Goal: Task Accomplishment & Management: Use online tool/utility

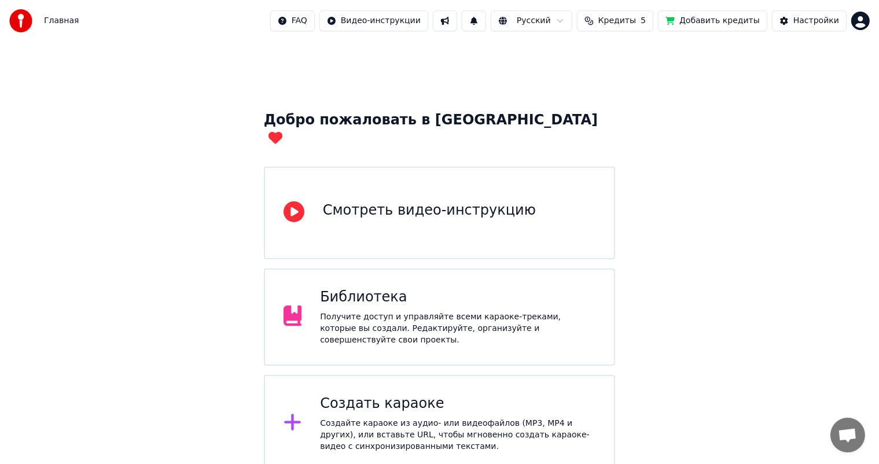
click at [452, 395] on div "Создать караоке" at bounding box center [457, 404] width 275 height 19
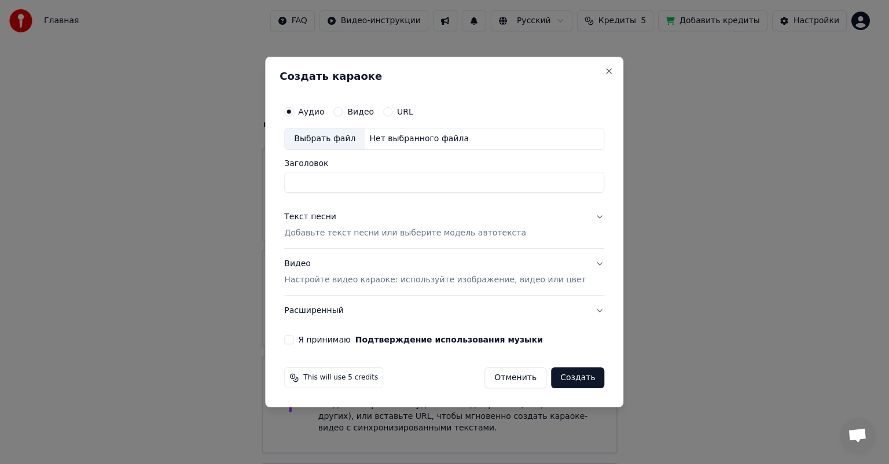
click at [354, 135] on div "Выбрать файл" at bounding box center [325, 138] width 80 height 21
drag, startPoint x: 527, startPoint y: 182, endPoint x: 288, endPoint y: 186, distance: 238.4
click at [288, 186] on div "**********" at bounding box center [444, 232] width 358 height 351
type input "*"
type input "**********"
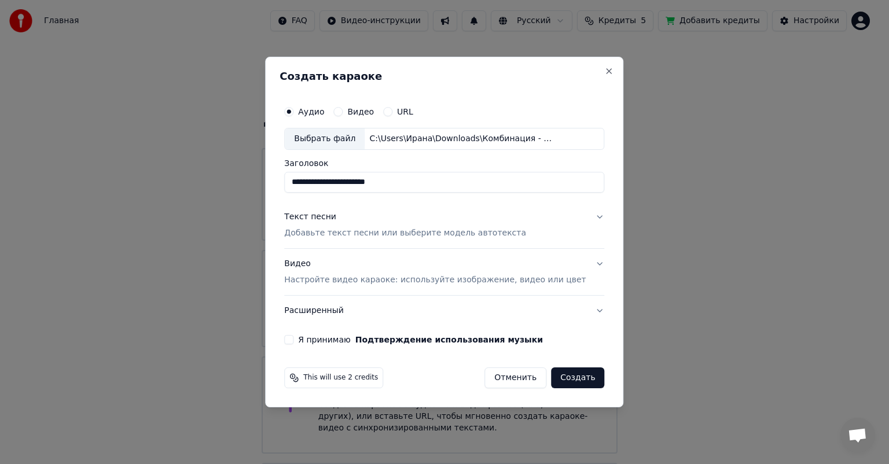
click at [353, 236] on p "Добавьте текст песни или выберите модель автотекста" at bounding box center [405, 233] width 242 height 12
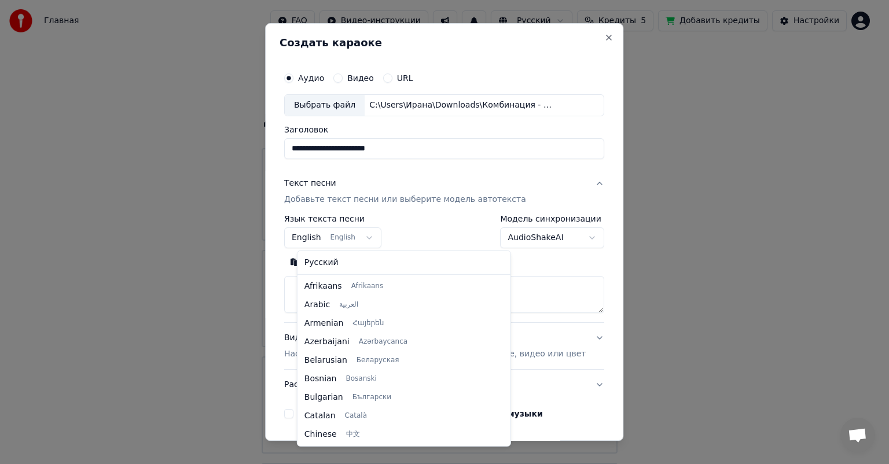
click at [340, 241] on body "**********" at bounding box center [439, 283] width 879 height 567
select select "**"
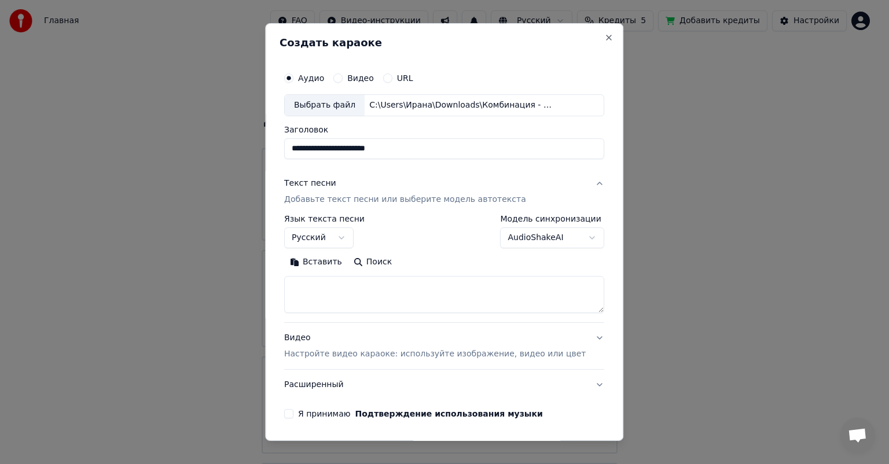
click at [324, 295] on textarea at bounding box center [444, 294] width 320 height 37
paste textarea "**********"
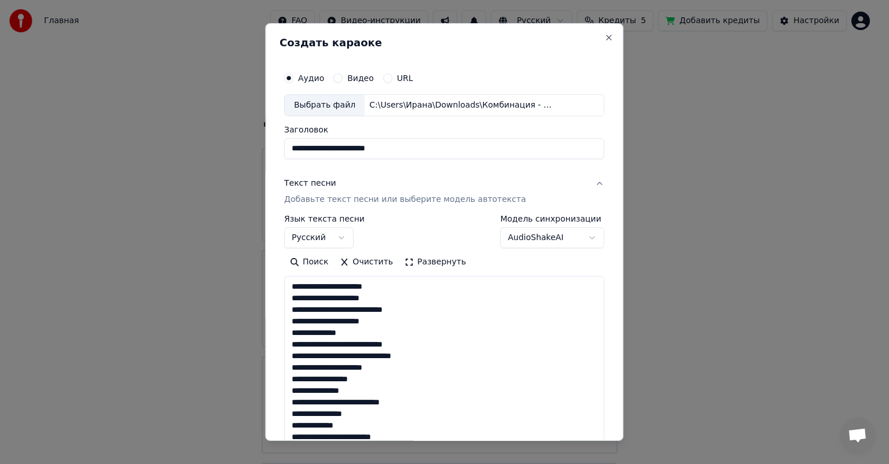
scroll to position [292, 0]
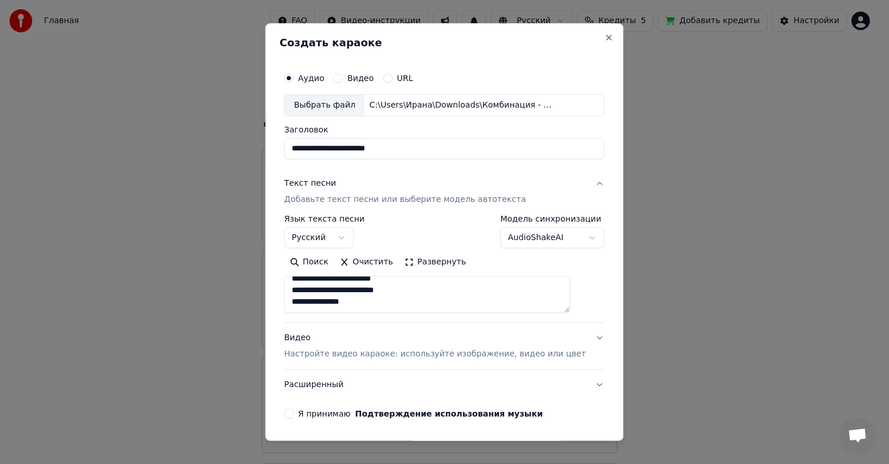
click at [430, 264] on button "Развернуть" at bounding box center [435, 262] width 73 height 19
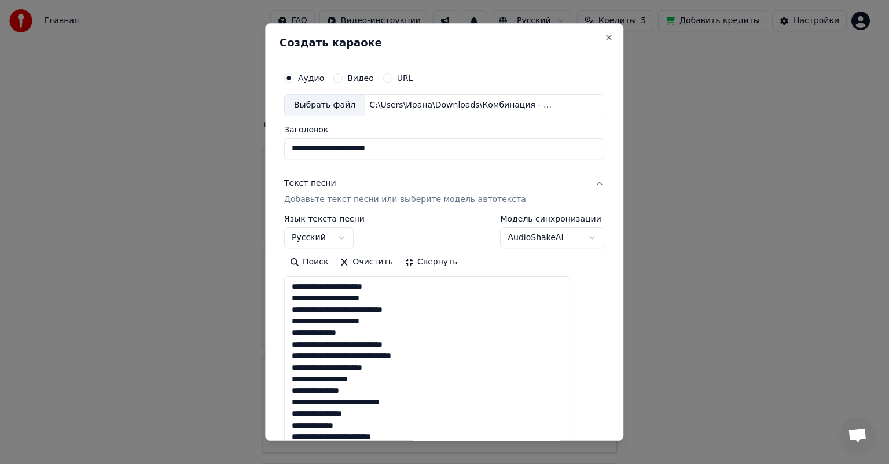
scroll to position [0, 0]
drag, startPoint x: 388, startPoint y: 285, endPoint x: 362, endPoint y: 284, distance: 25.5
click at [362, 284] on textarea "**********" at bounding box center [427, 442] width 286 height 333
drag, startPoint x: 375, startPoint y: 299, endPoint x: 351, endPoint y: 298, distance: 23.7
click at [351, 298] on textarea "**********" at bounding box center [427, 442] width 286 height 333
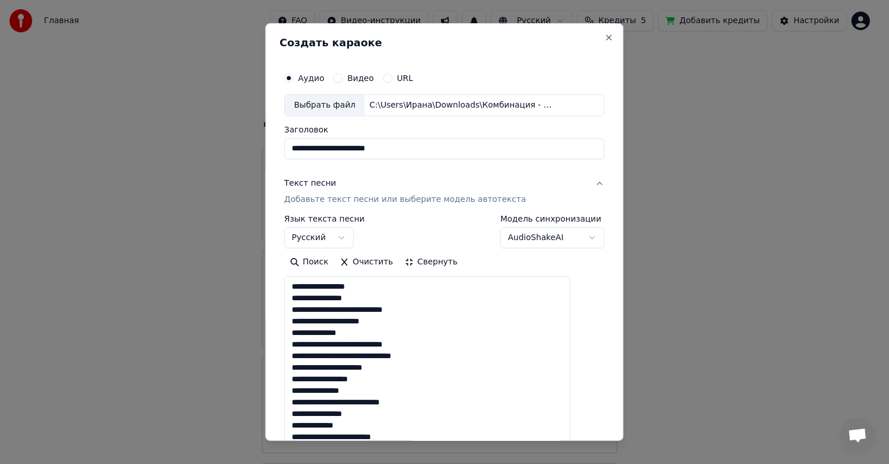
drag, startPoint x: 355, startPoint y: 322, endPoint x: 328, endPoint y: 320, distance: 26.7
click at [328, 320] on textarea "**********" at bounding box center [427, 442] width 286 height 333
drag, startPoint x: 380, startPoint y: 357, endPoint x: 341, endPoint y: 358, distance: 38.8
click at [341, 358] on textarea "**********" at bounding box center [427, 442] width 286 height 333
drag, startPoint x: 305, startPoint y: 367, endPoint x: 375, endPoint y: 427, distance: 92.3
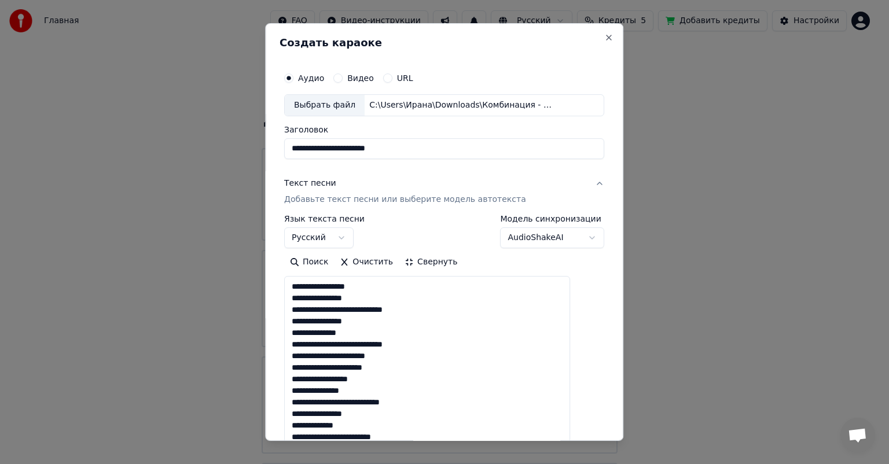
click at [375, 427] on textarea "**********" at bounding box center [427, 442] width 286 height 333
drag, startPoint x: 426, startPoint y: 398, endPoint x: 296, endPoint y: 379, distance: 131.6
click at [296, 379] on div "**********" at bounding box center [443, 390] width 329 height 657
drag, startPoint x: 340, startPoint y: 368, endPoint x: 299, endPoint y: 373, distance: 40.8
click at [299, 373] on textarea "**********" at bounding box center [427, 442] width 286 height 333
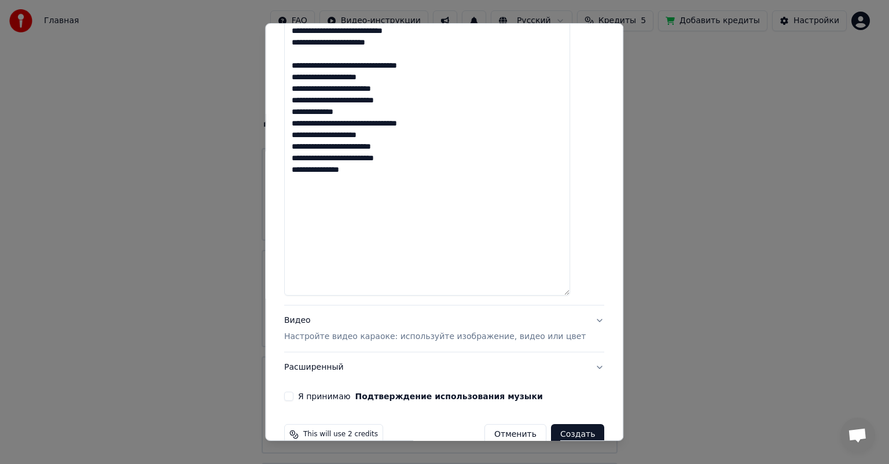
scroll to position [336, 0]
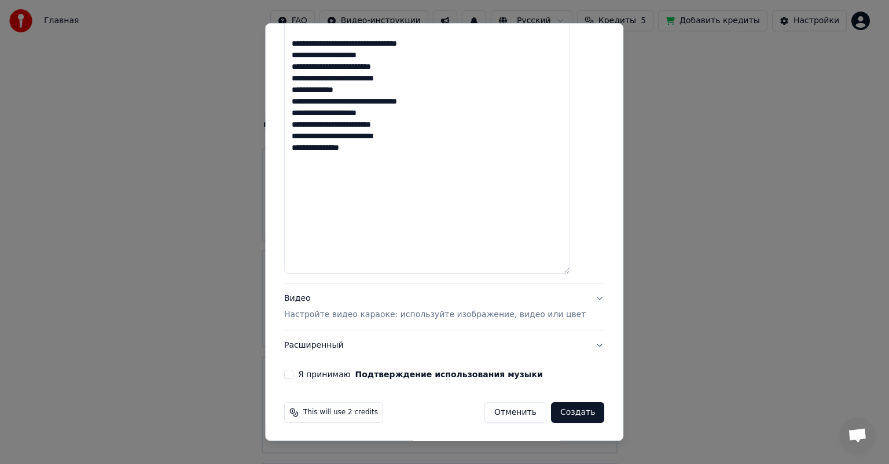
type textarea "**********"
click at [333, 309] on p "Настройте видео караоке: используйте изображение, видео или цвет" at bounding box center [434, 315] width 301 height 12
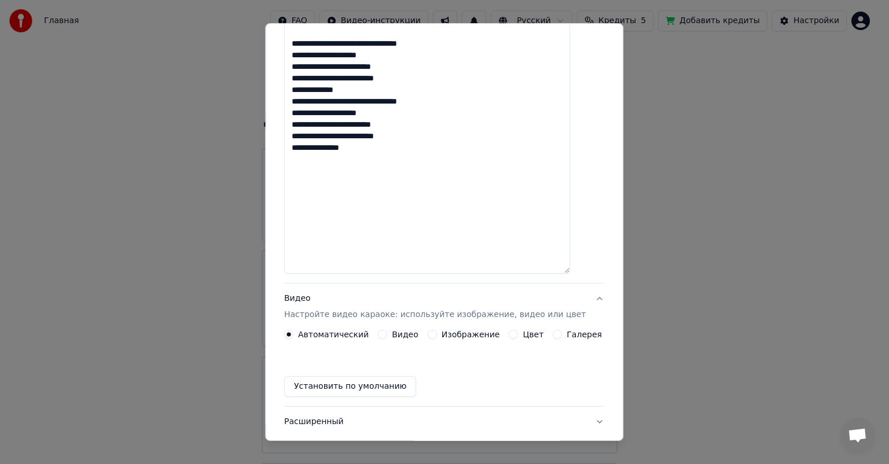
scroll to position [9, 0]
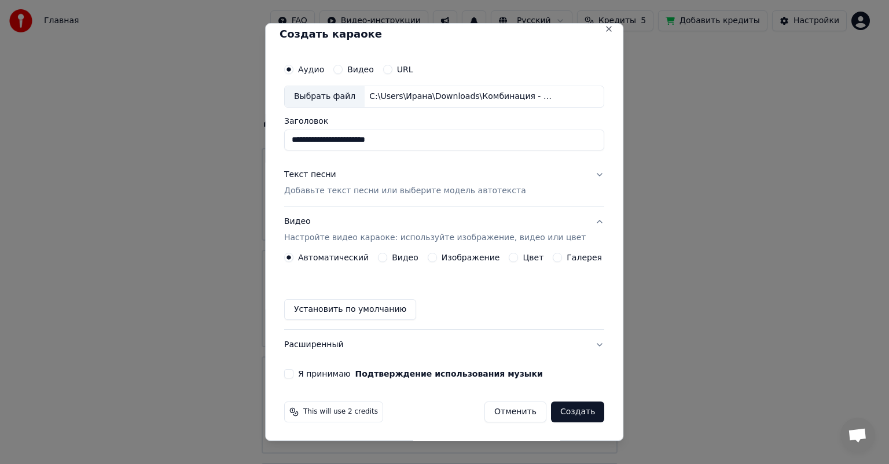
click at [441, 253] on label "Изображение" at bounding box center [470, 257] width 58 height 8
click at [437, 253] on button "Изображение" at bounding box center [432, 257] width 9 height 9
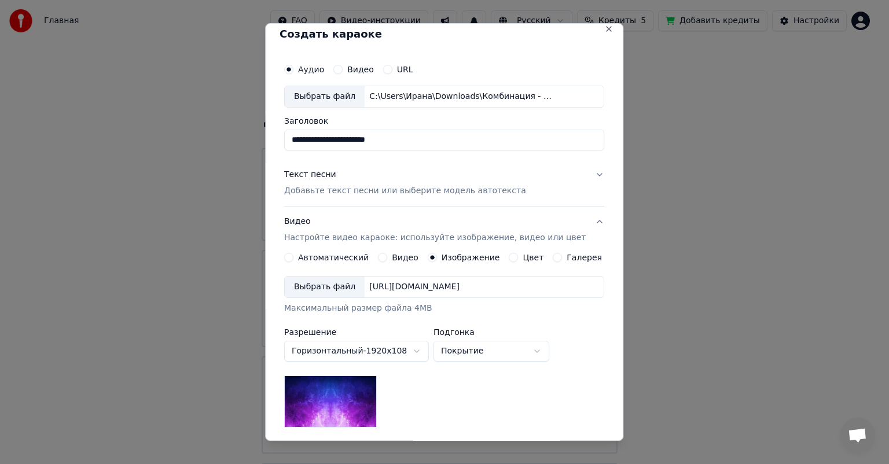
click at [331, 292] on div "Выбрать файл" at bounding box center [325, 287] width 80 height 21
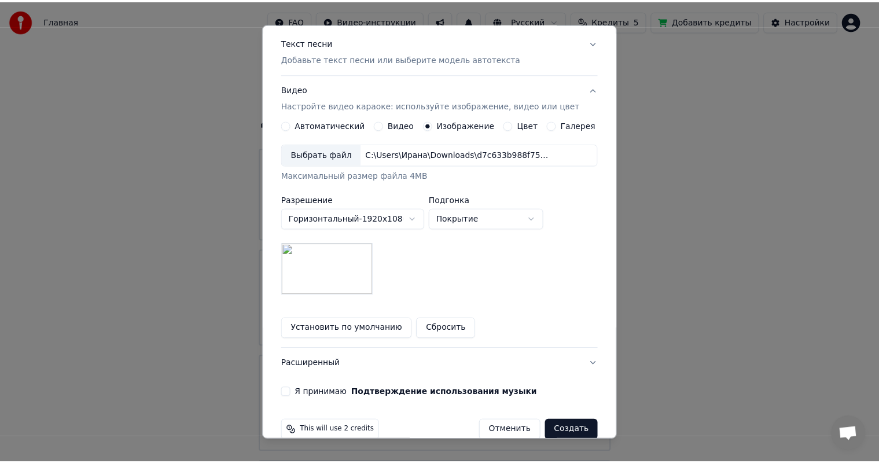
scroll to position [160, 0]
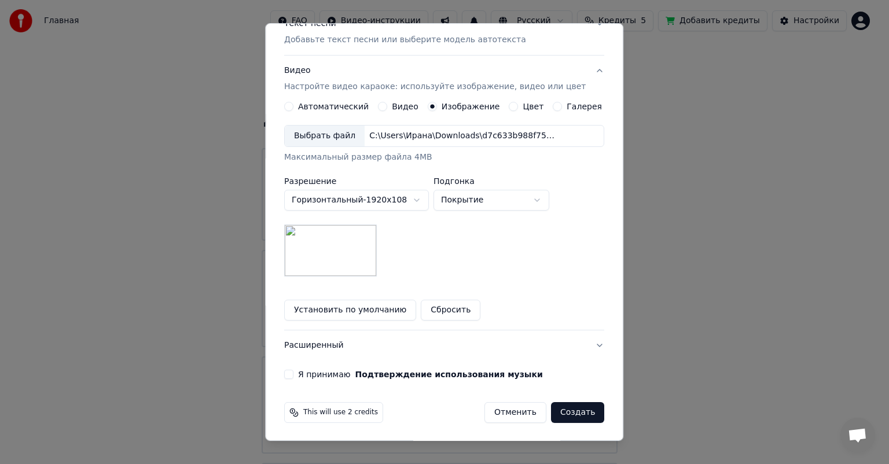
click at [293, 374] on button "Я принимаю Подтверждение использования музыки" at bounding box center [288, 374] width 9 height 9
click at [572, 412] on button "Создать" at bounding box center [577, 412] width 53 height 21
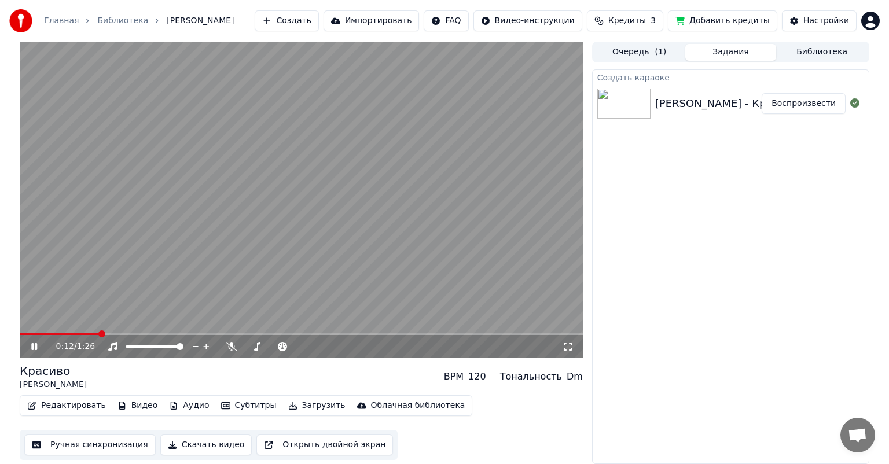
click at [74, 411] on button "Редактировать" at bounding box center [67, 405] width 88 height 16
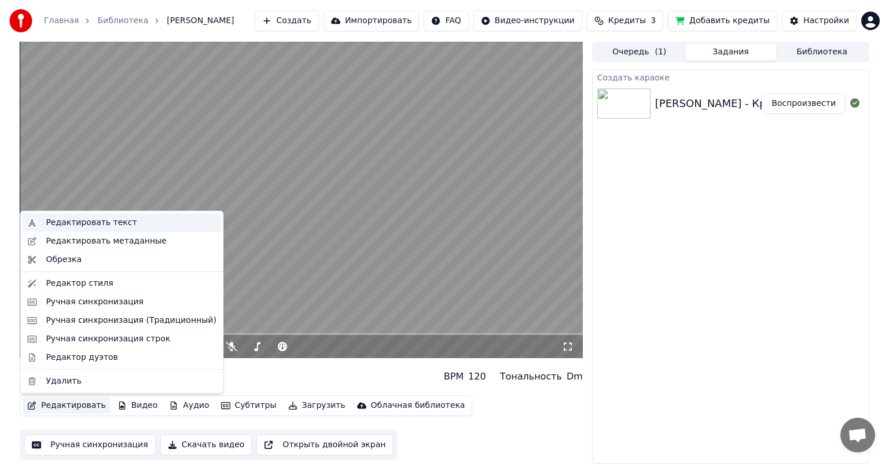
click at [108, 227] on div "Редактировать текст" at bounding box center [91, 223] width 91 height 12
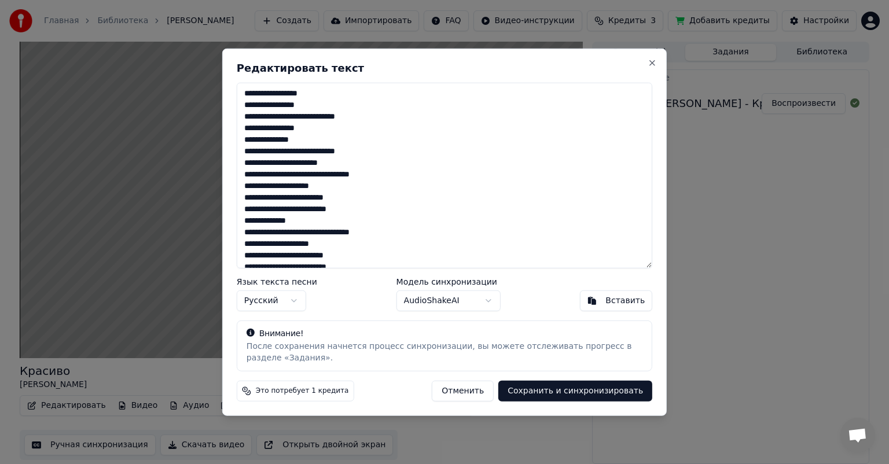
click at [478, 389] on button "Отменить" at bounding box center [463, 390] width 62 height 21
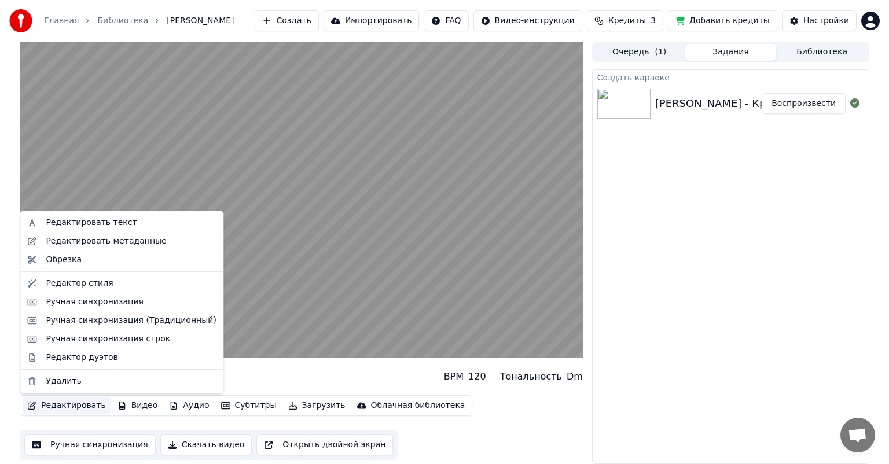
click at [82, 406] on button "Редактировать" at bounding box center [67, 405] width 88 height 16
click at [96, 307] on div "Ручная синхронизация" at bounding box center [95, 302] width 98 height 12
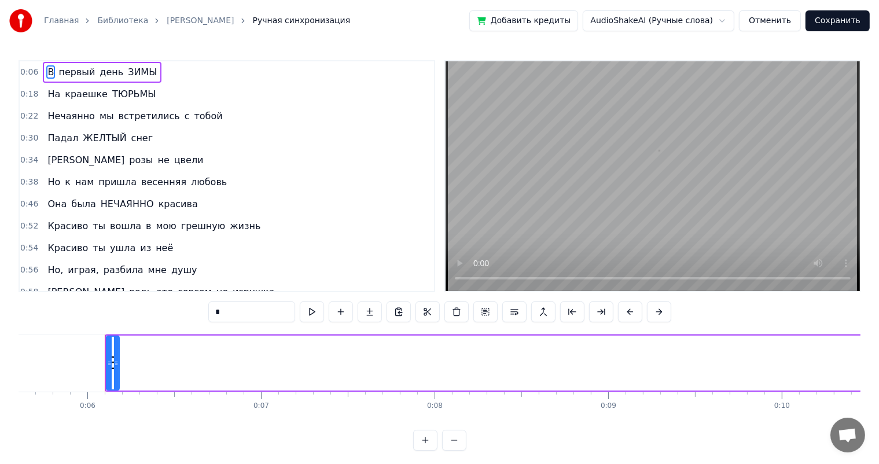
scroll to position [0, 1000]
click at [79, 353] on div at bounding box center [81, 363] width 5 height 53
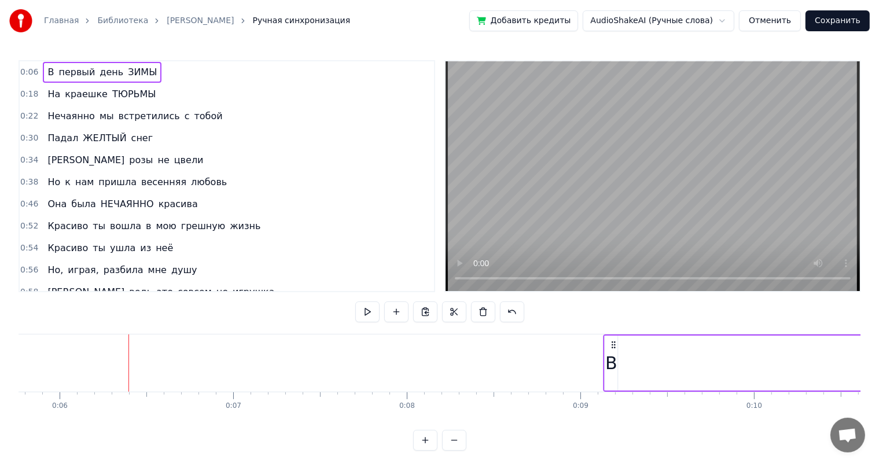
drag, startPoint x: 88, startPoint y: 343, endPoint x: 614, endPoint y: 368, distance: 526.5
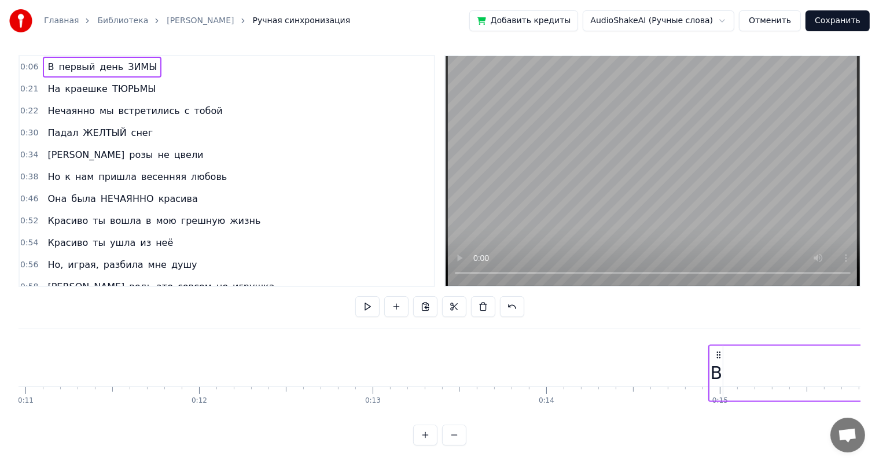
scroll to position [0, 1904]
drag, startPoint x: 154, startPoint y: 343, endPoint x: 687, endPoint y: 345, distance: 532.3
click at [687, 350] on icon at bounding box center [691, 354] width 9 height 9
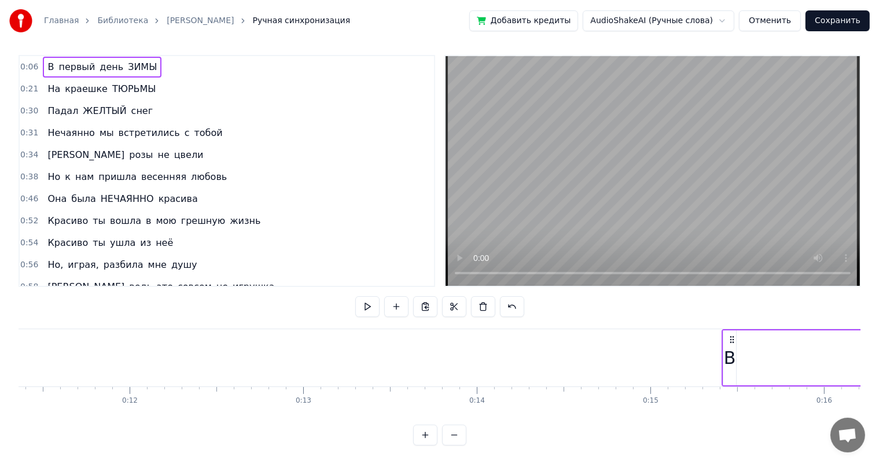
scroll to position [0, 1976]
drag, startPoint x: 382, startPoint y: 327, endPoint x: 620, endPoint y: 347, distance: 238.6
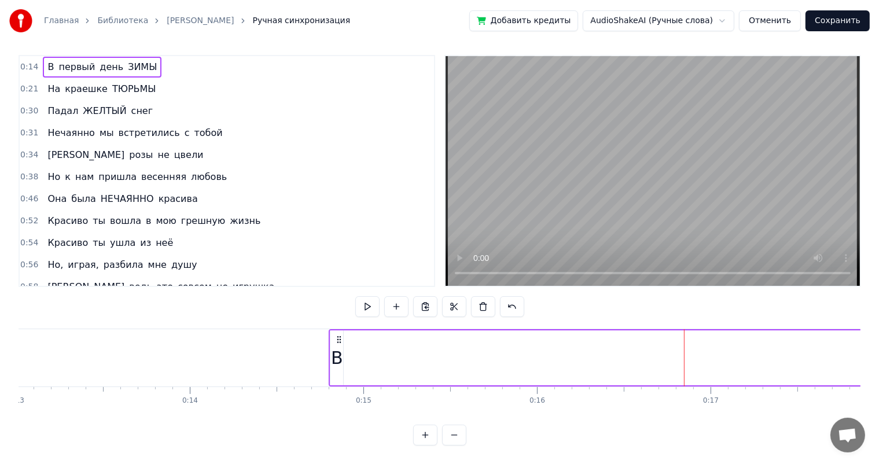
scroll to position [0, 2259]
click at [333, 353] on div "В" at bounding box center [336, 358] width 12 height 26
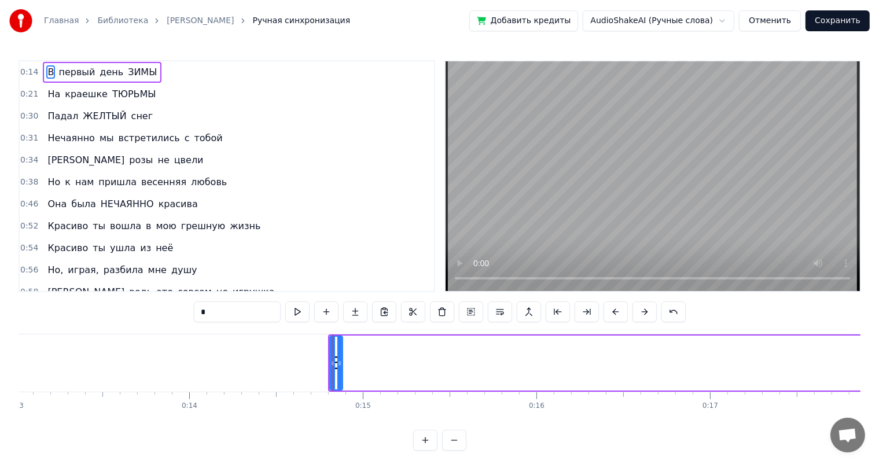
click at [236, 314] on input "*" at bounding box center [237, 311] width 87 height 21
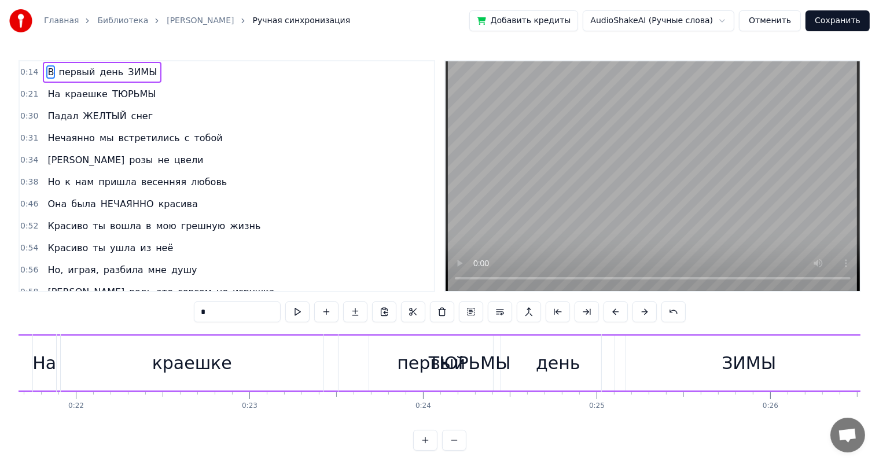
scroll to position [0, 3758]
click at [435, 359] on div "ТЮРЬМЫ" at bounding box center [473, 363] width 82 height 26
type input "******"
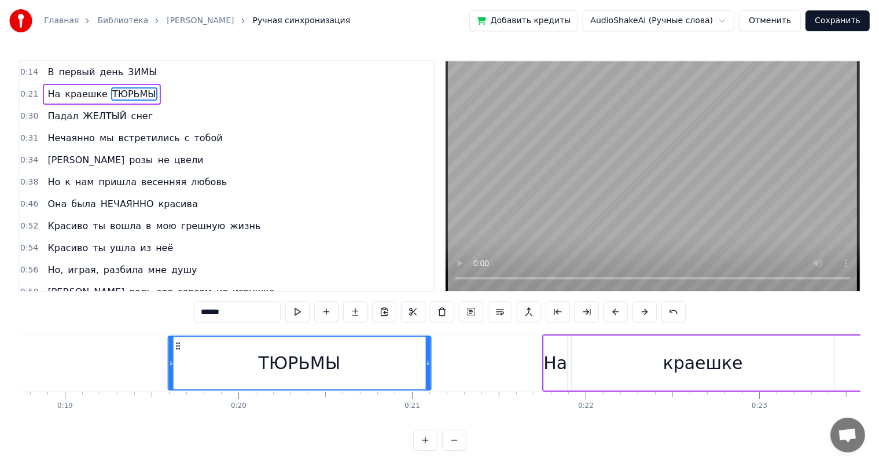
scroll to position [0, 3248]
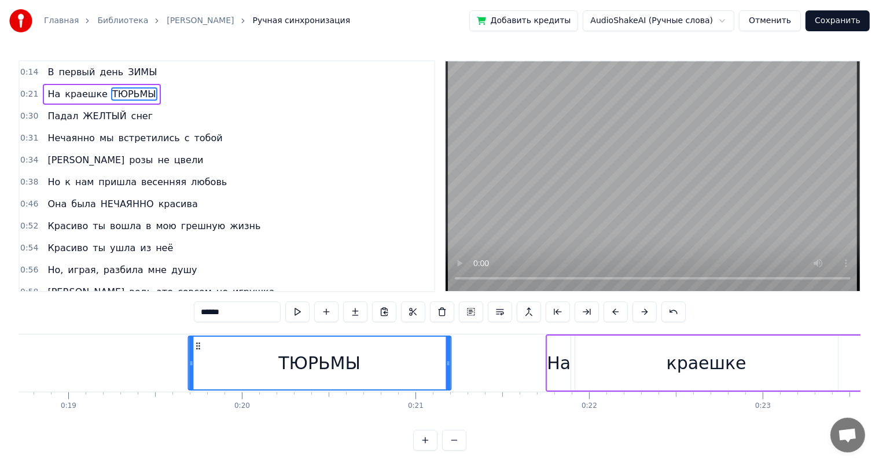
drag, startPoint x: 352, startPoint y: 344, endPoint x: 197, endPoint y: 341, distance: 155.1
click at [197, 341] on icon at bounding box center [197, 345] width 9 height 9
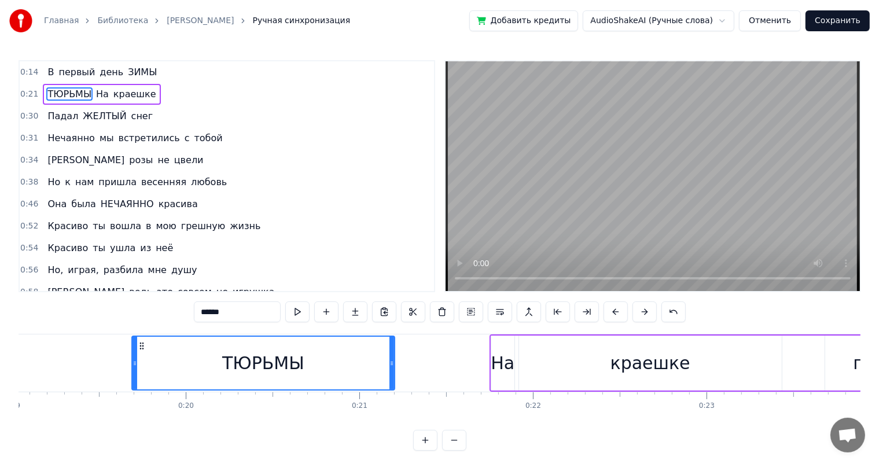
scroll to position [0, 3305]
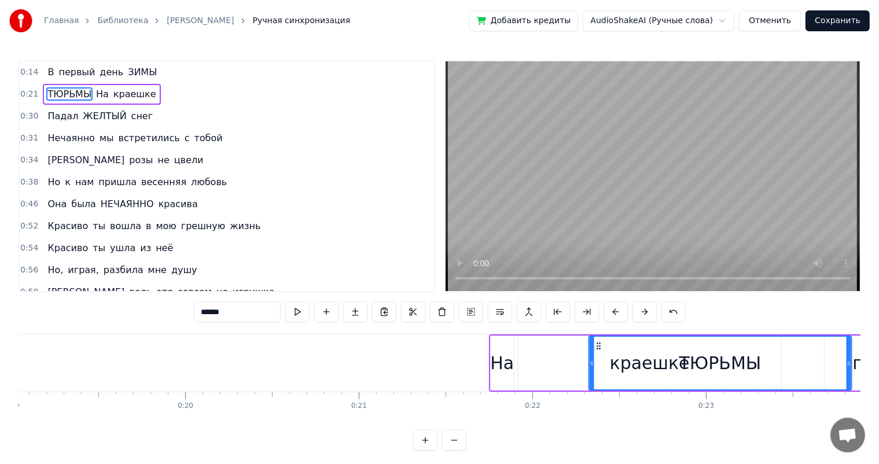
drag, startPoint x: 141, startPoint y: 343, endPoint x: 597, endPoint y: 356, distance: 456.1
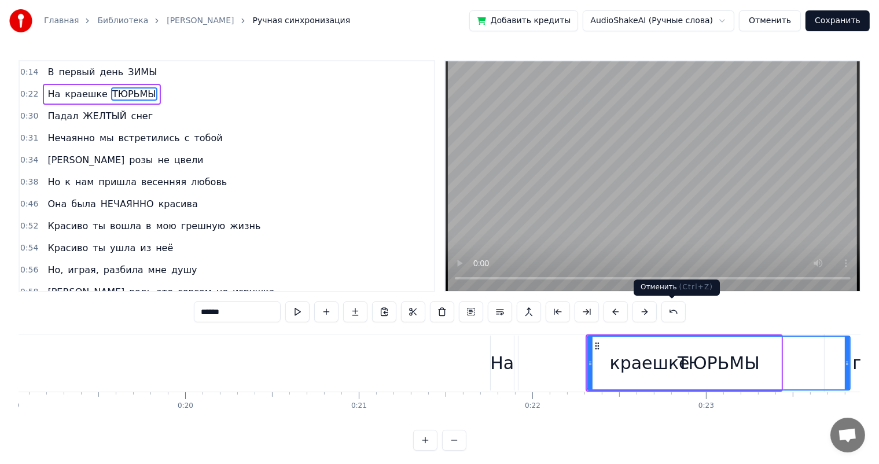
click at [672, 315] on button at bounding box center [673, 311] width 24 height 21
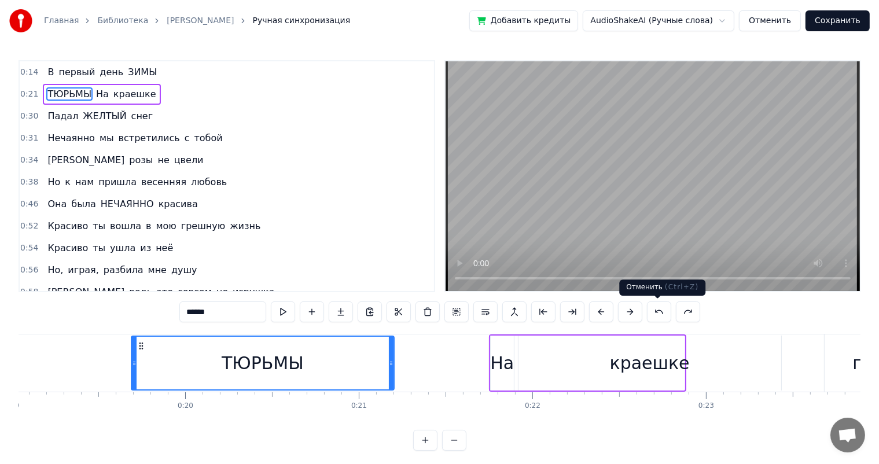
click at [655, 312] on button at bounding box center [659, 311] width 24 height 21
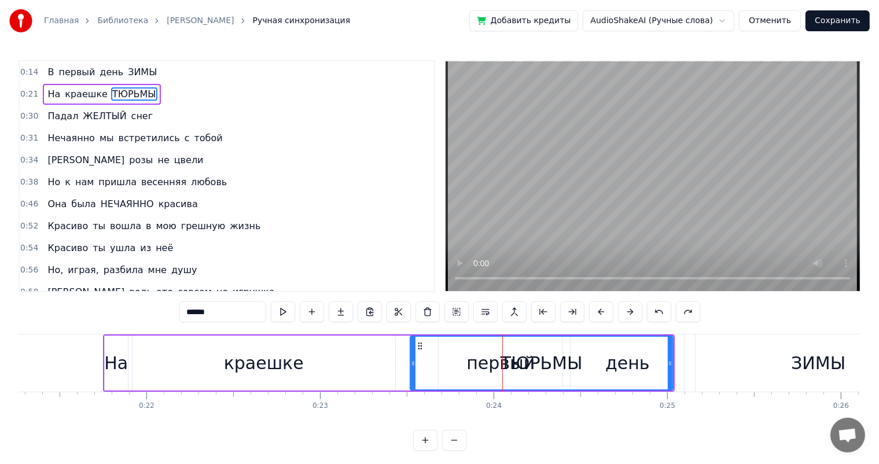
scroll to position [0, 3691]
click at [470, 367] on div "ТЮРЬМЫ" at bounding box center [541, 363] width 262 height 53
click at [419, 345] on icon at bounding box center [420, 345] width 9 height 9
click at [602, 352] on div "ТЮРЬМЫ" at bounding box center [542, 363] width 262 height 53
click at [634, 366] on div "ТЮРЬМЫ" at bounding box center [542, 363] width 262 height 53
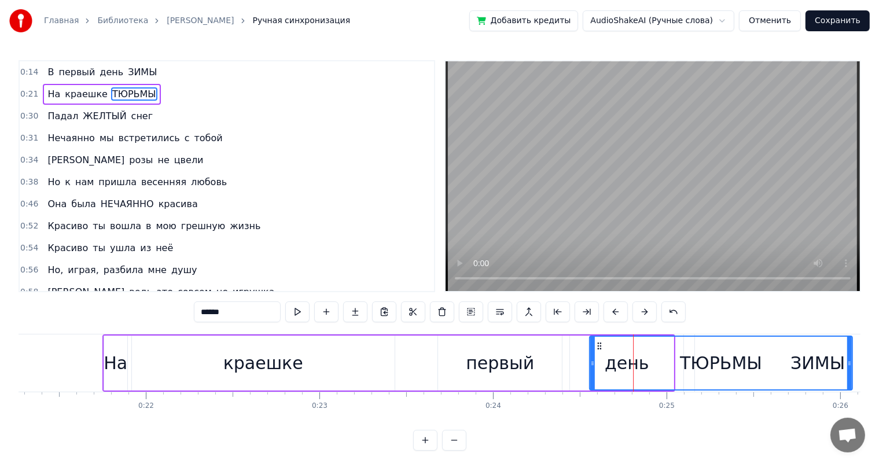
drag, startPoint x: 421, startPoint y: 344, endPoint x: 600, endPoint y: 345, distance: 178.8
click at [600, 345] on icon at bounding box center [599, 345] width 9 height 9
click at [496, 367] on div "На краешке ТЮРЬМЫ" at bounding box center [478, 362] width 752 height 57
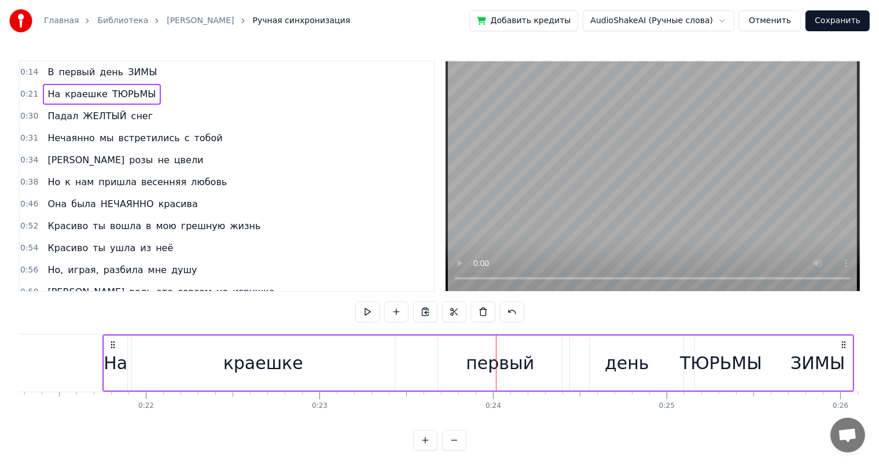
click at [489, 359] on div "На краешке ТЮРЬМЫ" at bounding box center [478, 362] width 752 height 57
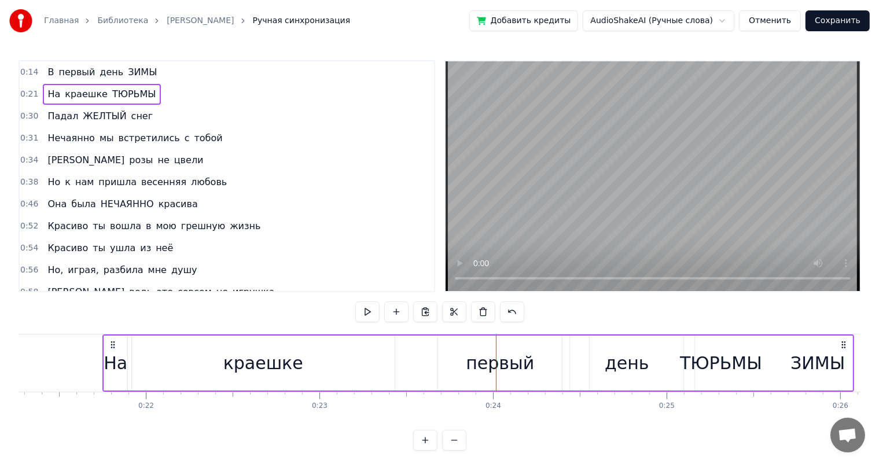
click at [527, 357] on div "На краешке ТЮРЬМЫ" at bounding box center [478, 362] width 752 height 57
click at [619, 361] on div "ТЮРЬМЫ" at bounding box center [721, 363] width 263 height 55
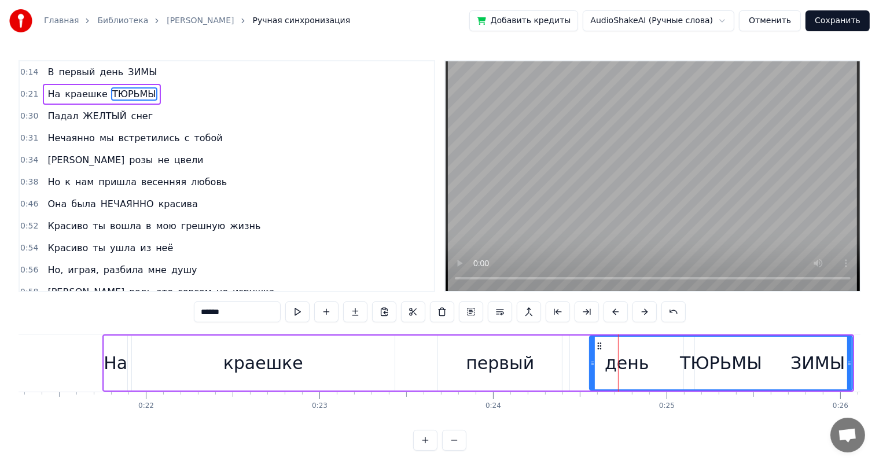
click at [467, 366] on div "На краешке ТЮРЬМЫ" at bounding box center [478, 362] width 752 height 57
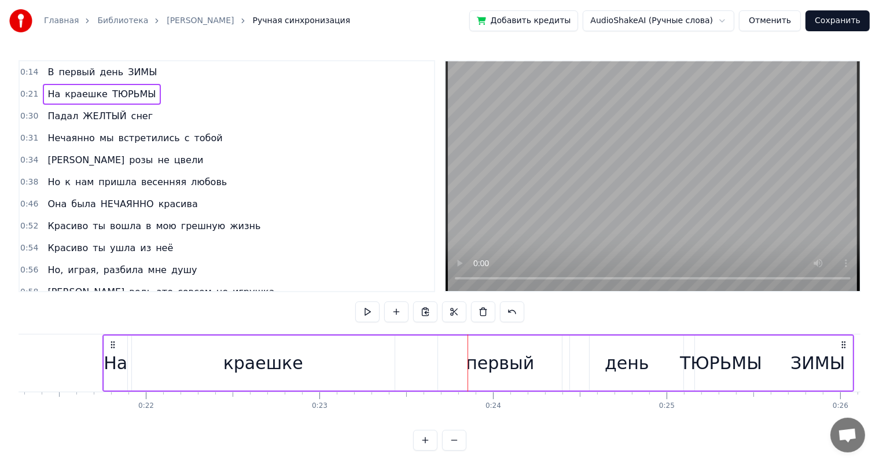
click at [467, 366] on div at bounding box center [467, 362] width 1 height 57
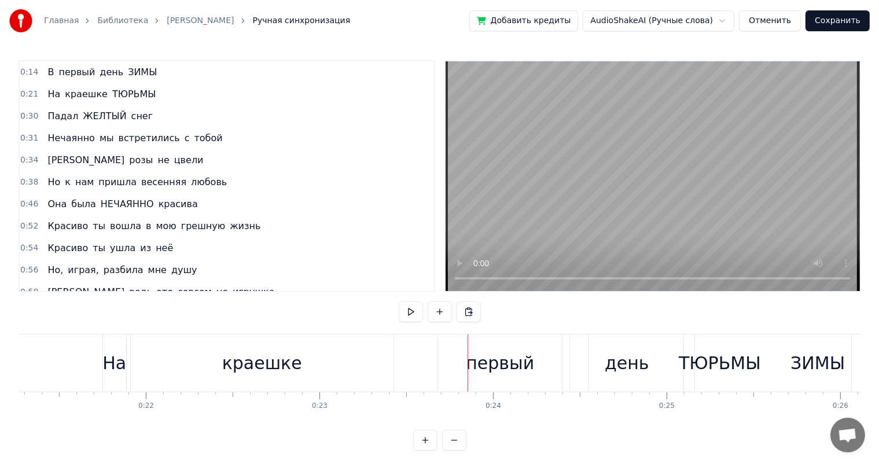
click at [467, 366] on div at bounding box center [467, 362] width 1 height 57
click at [493, 365] on div "На краешке ТЮРЬМЫ" at bounding box center [478, 362] width 752 height 57
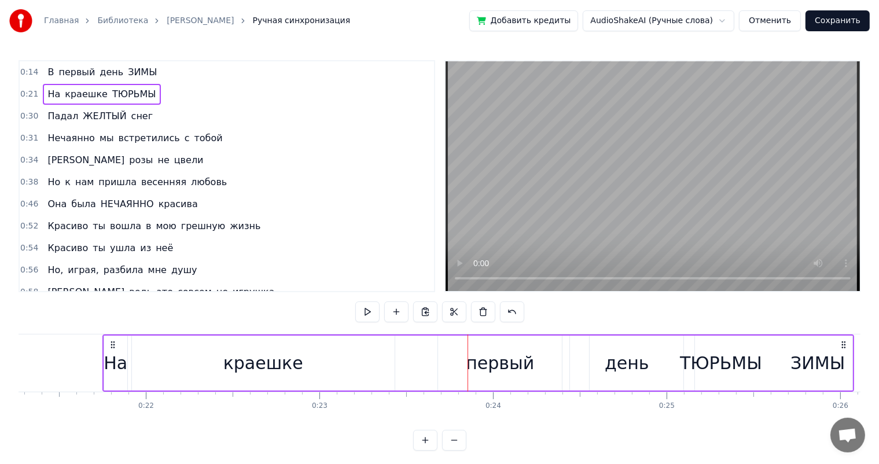
click at [493, 365] on div "На краешке ТЮРЬМЫ" at bounding box center [478, 362] width 752 height 57
click at [493, 365] on div at bounding box center [493, 362] width 1 height 57
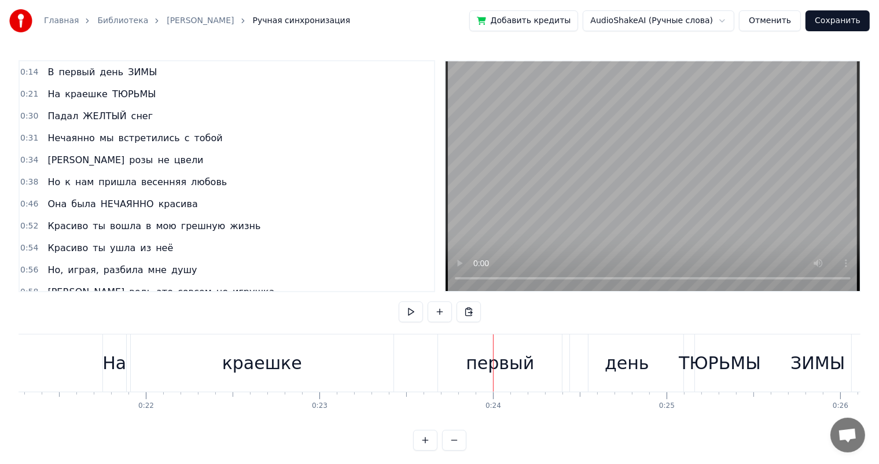
click at [493, 365] on div at bounding box center [493, 362] width 1 height 57
click at [484, 365] on div "На краешке ТЮРЬМЫ" at bounding box center [478, 362] width 752 height 57
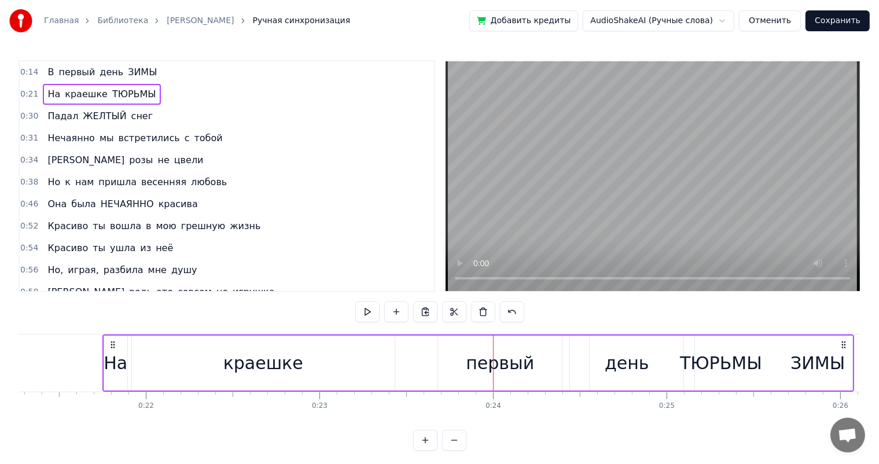
click at [520, 363] on div "На краешке ТЮРЬМЫ" at bounding box center [478, 362] width 752 height 57
click at [520, 363] on div at bounding box center [520, 362] width 1 height 57
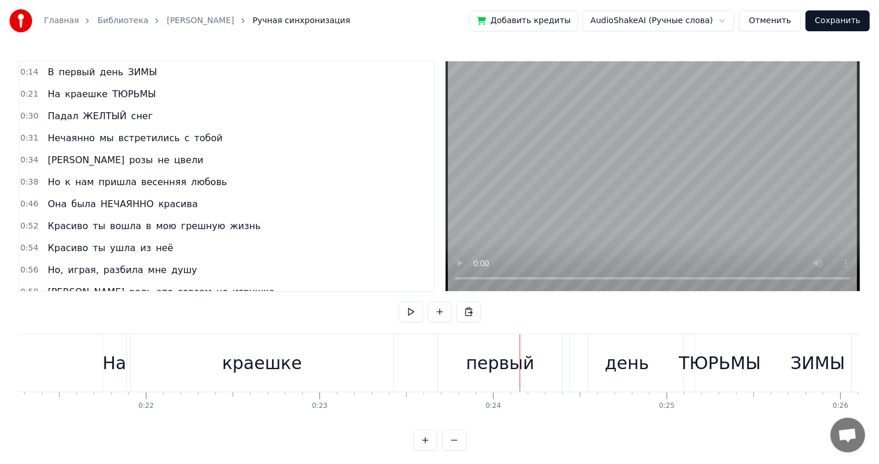
click at [492, 371] on div "На краешке ТЮРЬМЫ" at bounding box center [478, 362] width 752 height 57
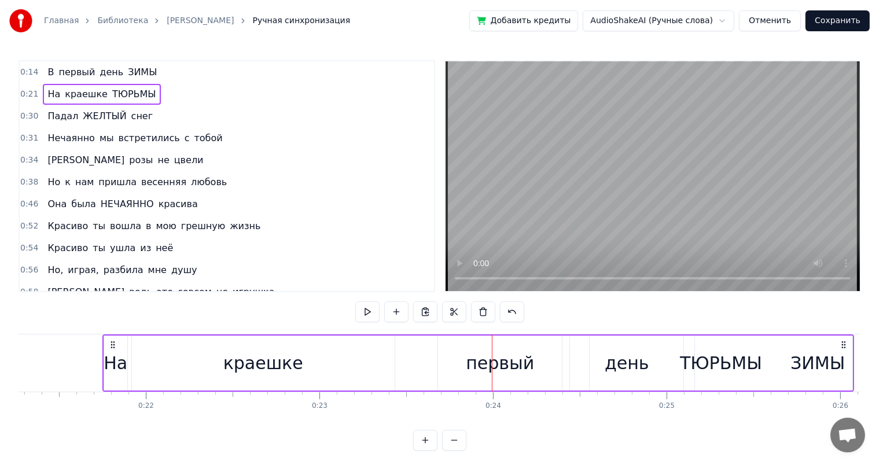
click at [207, 23] on link "[PERSON_NAME]" at bounding box center [200, 21] width 67 height 12
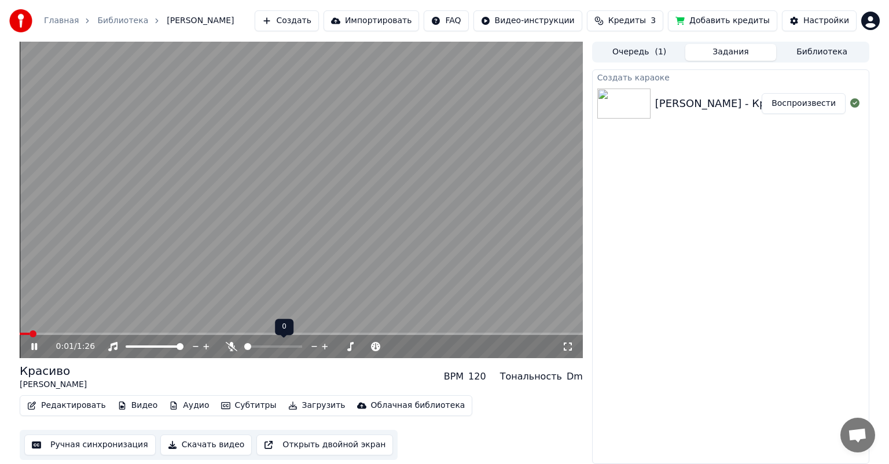
click at [230, 343] on icon at bounding box center [232, 346] width 12 height 9
click at [39, 344] on icon at bounding box center [42, 346] width 27 height 9
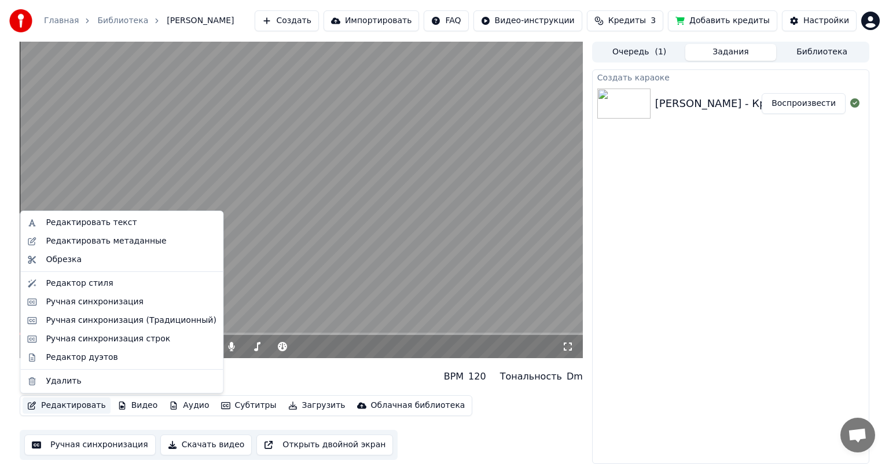
click at [68, 407] on button "Редактировать" at bounding box center [67, 405] width 88 height 16
click at [100, 224] on div "Редактировать текст" at bounding box center [91, 223] width 91 height 12
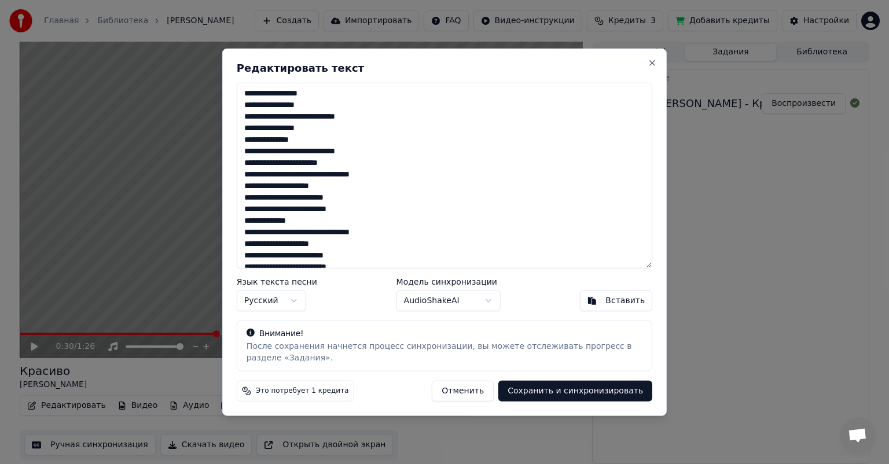
click at [248, 95] on textarea "**********" at bounding box center [444, 176] width 415 height 186
click at [244, 94] on textarea "**********" at bounding box center [444, 176] width 415 height 186
drag, startPoint x: 341, startPoint y: 129, endPoint x: 296, endPoint y: 128, distance: 45.1
click at [296, 128] on textarea "**********" at bounding box center [444, 176] width 415 height 186
click at [424, 162] on textarea "**********" at bounding box center [444, 176] width 415 height 186
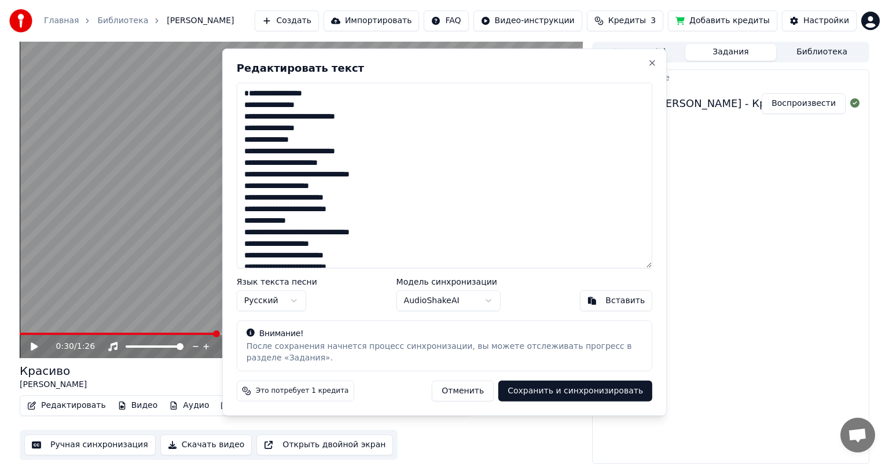
type textarea "**********"
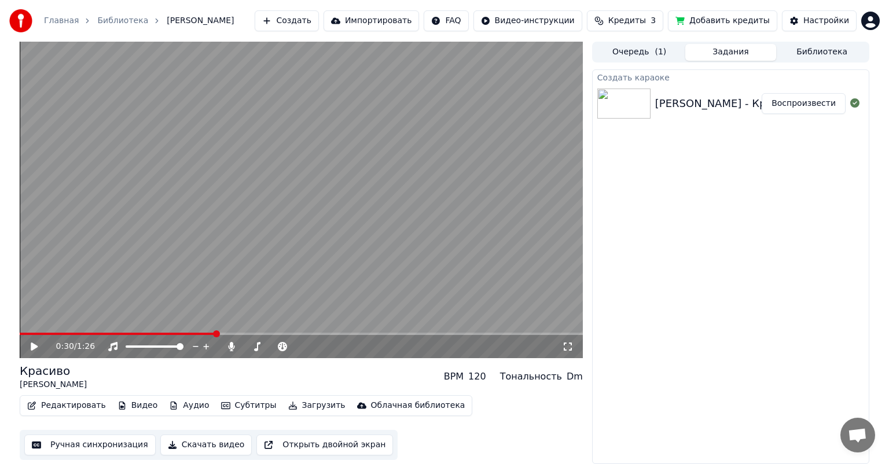
click at [35, 344] on icon at bounding box center [42, 346] width 27 height 9
click at [35, 344] on icon at bounding box center [34, 346] width 6 height 7
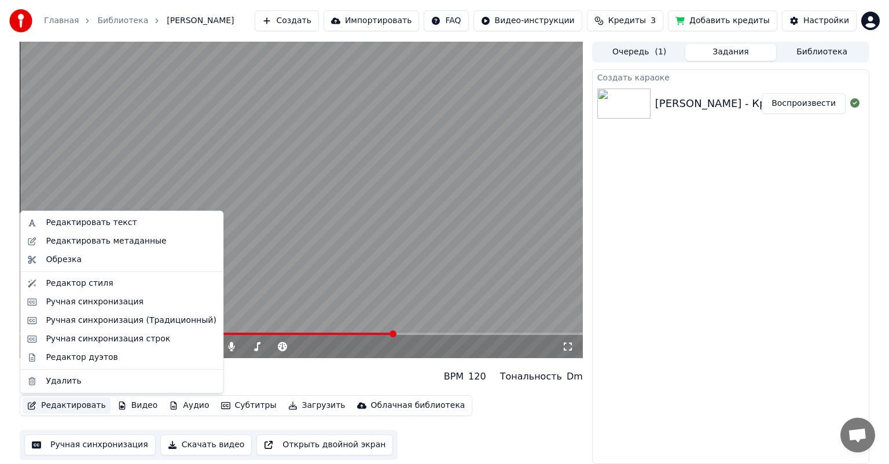
click at [58, 405] on button "Редактировать" at bounding box center [67, 405] width 88 height 16
click at [56, 308] on div "Ручная синхронизация" at bounding box center [122, 302] width 198 height 19
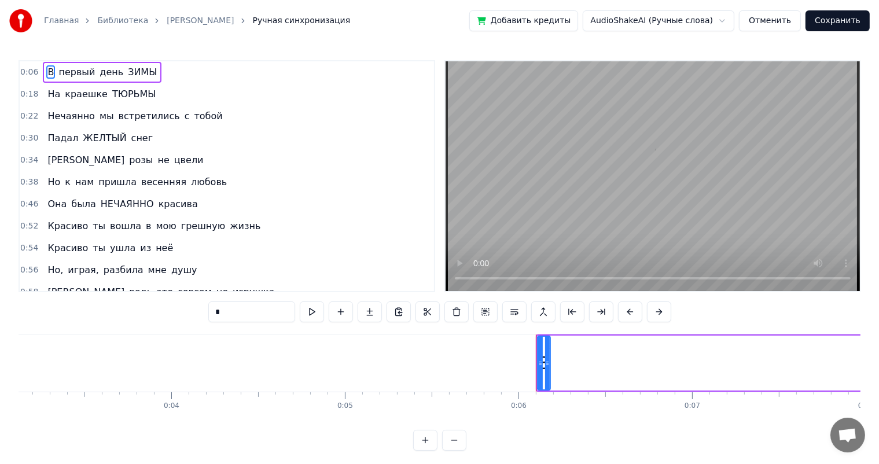
scroll to position [0, 1000]
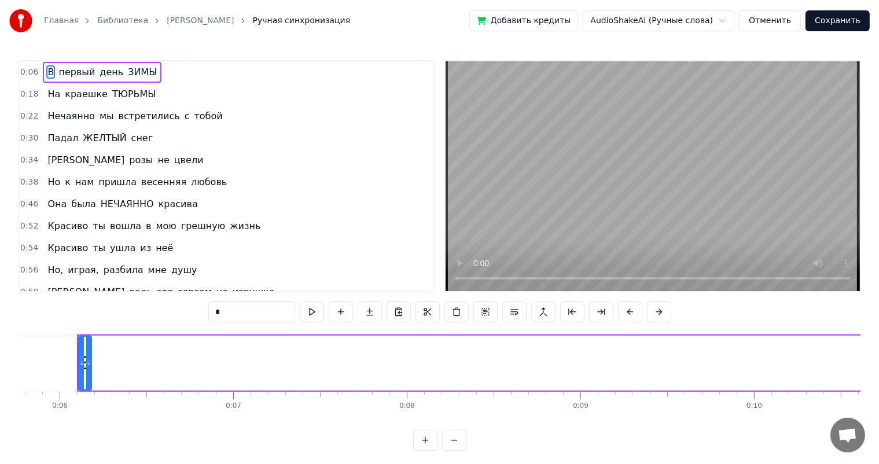
click at [86, 361] on icon at bounding box center [88, 363] width 5 height 9
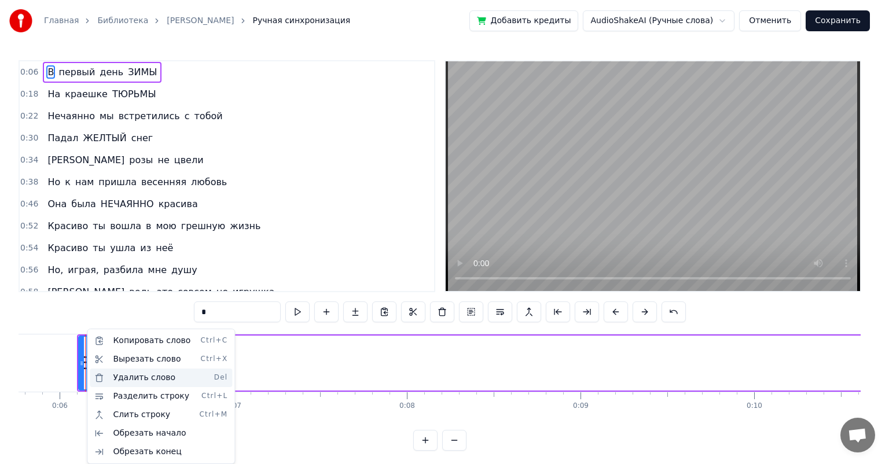
click at [132, 377] on div "Удалить слово Del" at bounding box center [161, 378] width 142 height 19
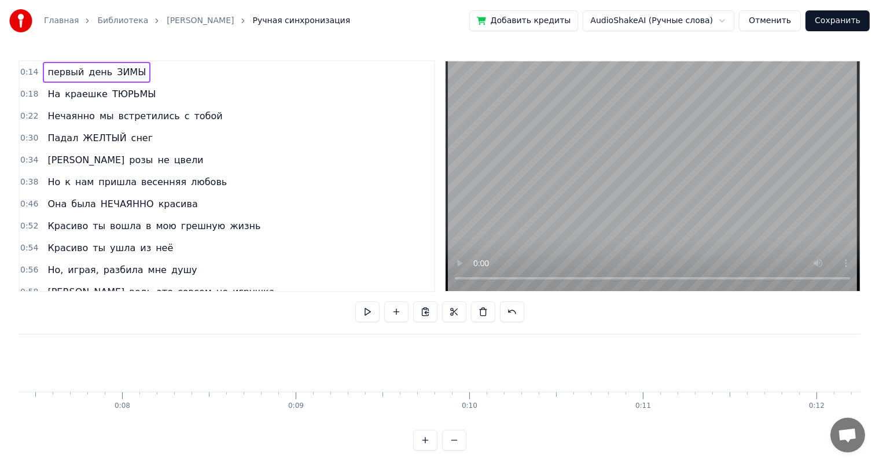
scroll to position [0, 1302]
click at [46, 72] on span "первый" at bounding box center [65, 71] width 39 height 13
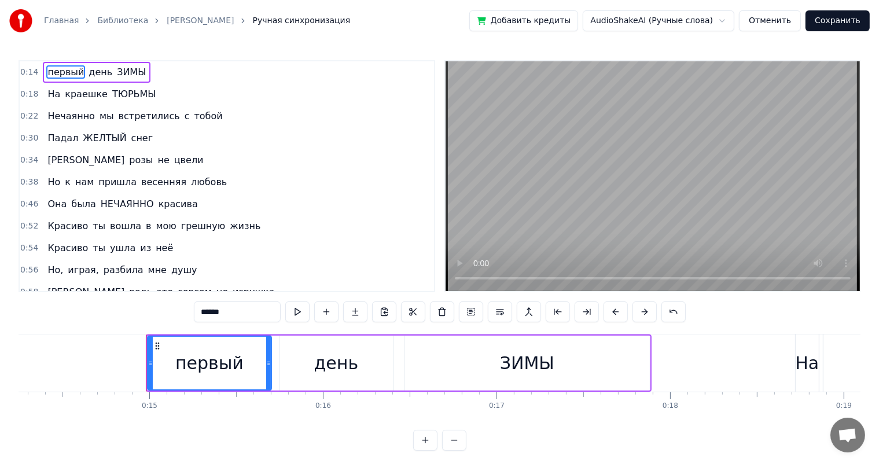
scroll to position [0, 2542]
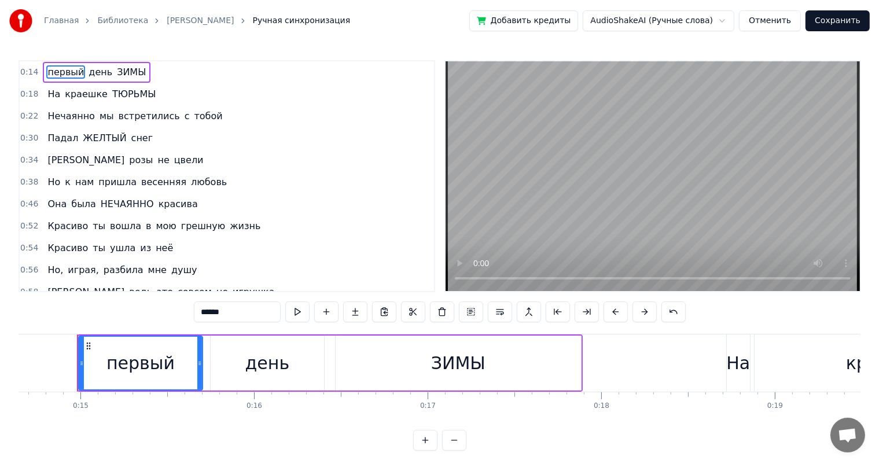
click at [204, 315] on input "******" at bounding box center [237, 311] width 87 height 21
type input "********"
click at [349, 240] on div "0:54 Красиво ты ушла из неё" at bounding box center [227, 248] width 414 height 22
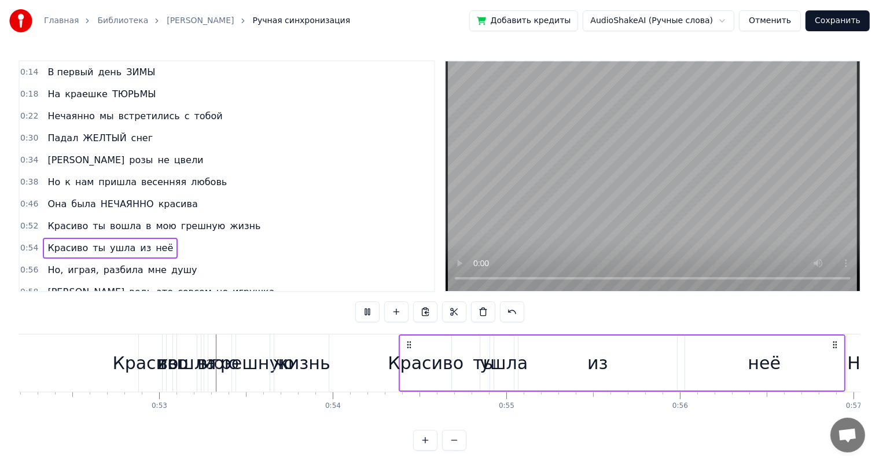
scroll to position [0, 9073]
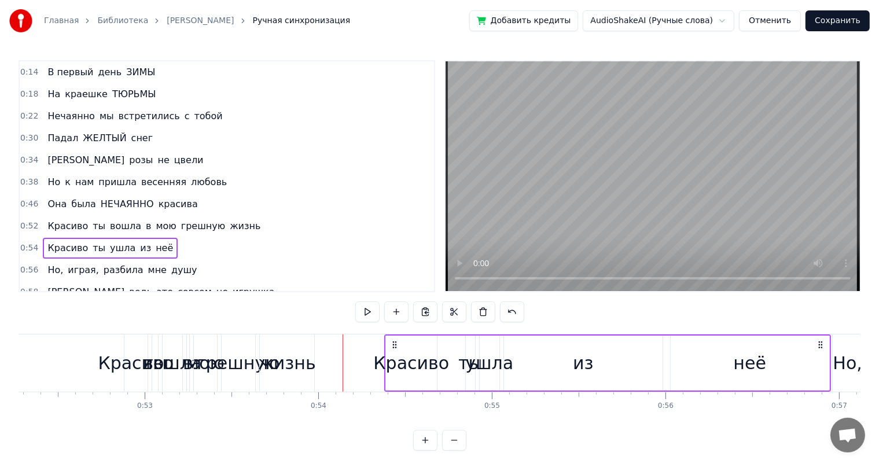
click at [160, 362] on div "вошла" at bounding box center [172, 363] width 58 height 26
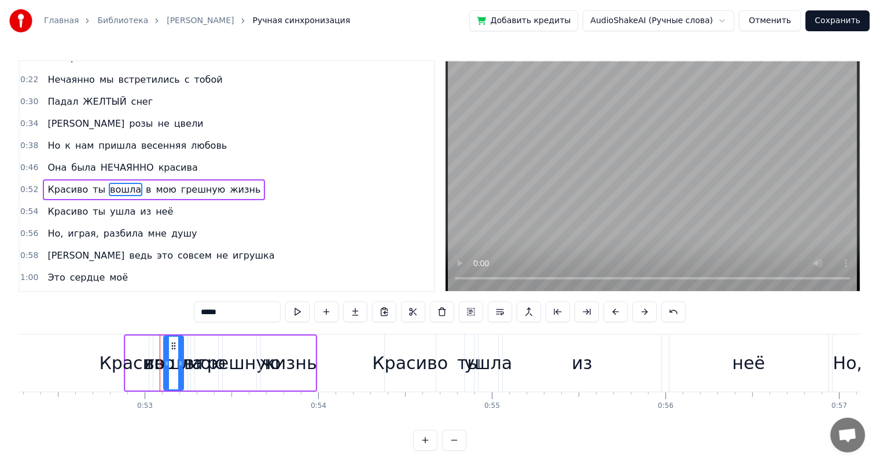
scroll to position [44, 0]
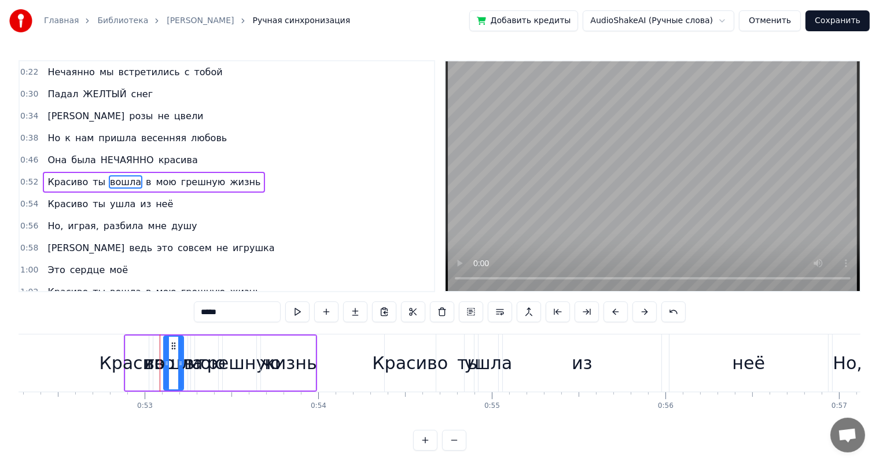
click at [48, 181] on span "Красиво" at bounding box center [67, 181] width 43 height 13
type input "*******"
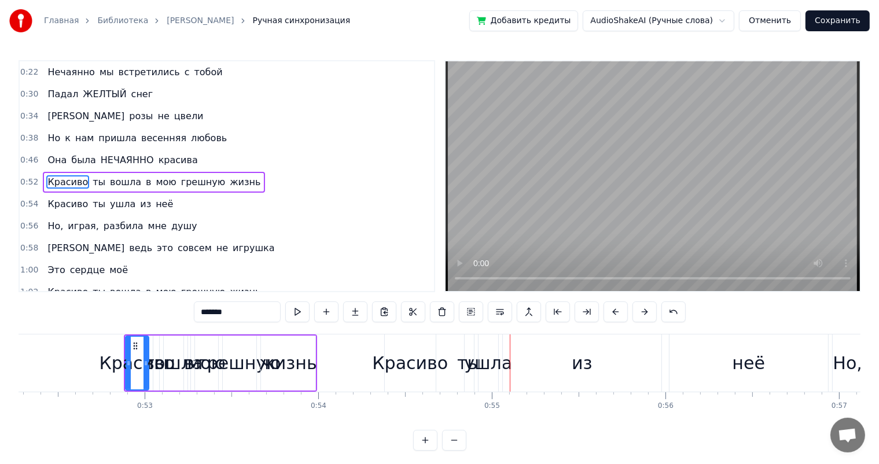
click at [30, 178] on span "0:52" at bounding box center [29, 182] width 18 height 12
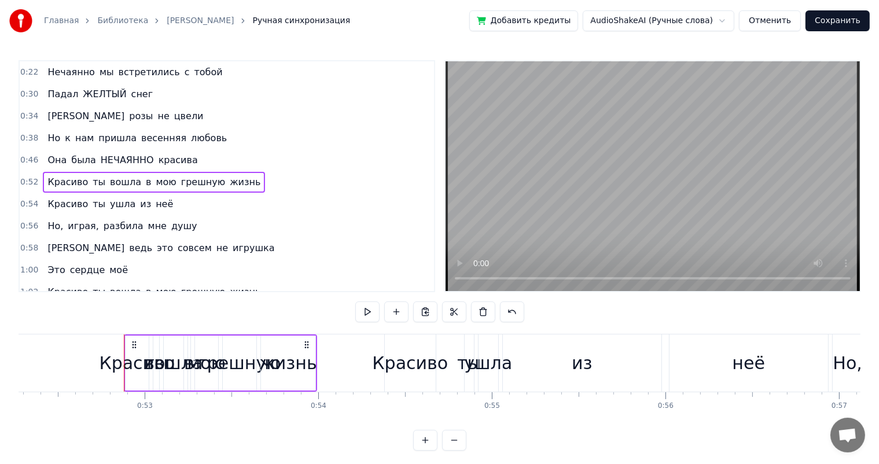
click at [30, 178] on span "0:52" at bounding box center [29, 182] width 18 height 12
click at [143, 348] on div "Красиво" at bounding box center [137, 363] width 23 height 55
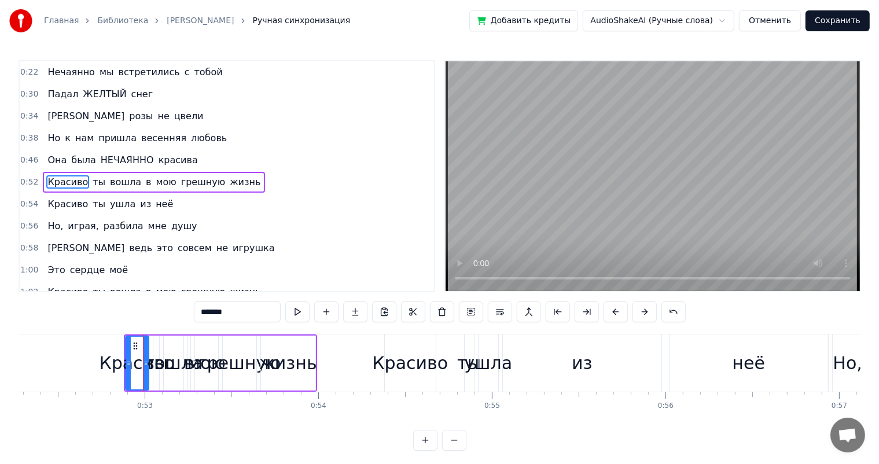
click at [155, 329] on div "0:14 В первый день ЗИМЫ 0:18 На краешке ТЮРЬМЫ 0:22 Нечаянно мы встретились с т…" at bounding box center [440, 255] width 842 height 391
click at [153, 327] on div "0:14 В первый день ЗИМЫ 0:18 На краешке ТЮРЬМЫ 0:22 Нечаянно мы встретились с т…" at bounding box center [440, 255] width 842 height 391
drag, startPoint x: 153, startPoint y: 318, endPoint x: 407, endPoint y: 370, distance: 259.8
click at [407, 370] on div "0:14 В первый день ЗИМЫ 0:18 На краешке ТЮРЬМЫ 0:22 Нечаянно мы встретились с т…" at bounding box center [440, 255] width 842 height 391
click at [407, 370] on div "Красиво" at bounding box center [410, 363] width 76 height 26
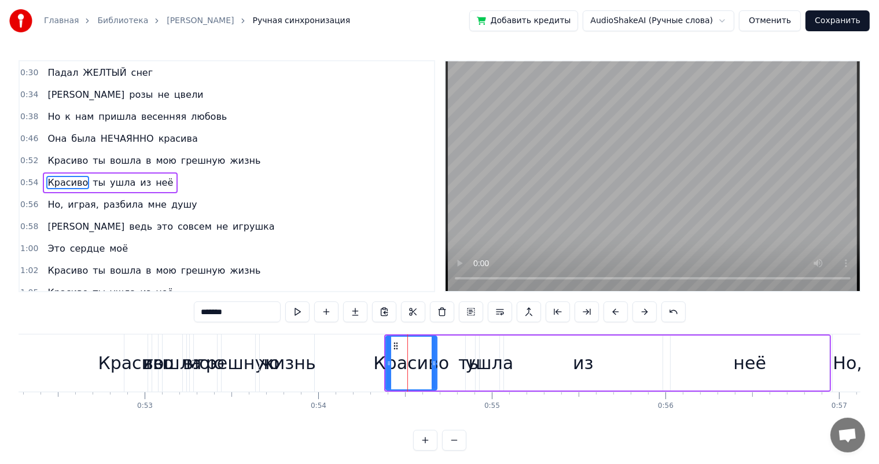
click at [231, 370] on div "грешную" at bounding box center [238, 363] width 83 height 26
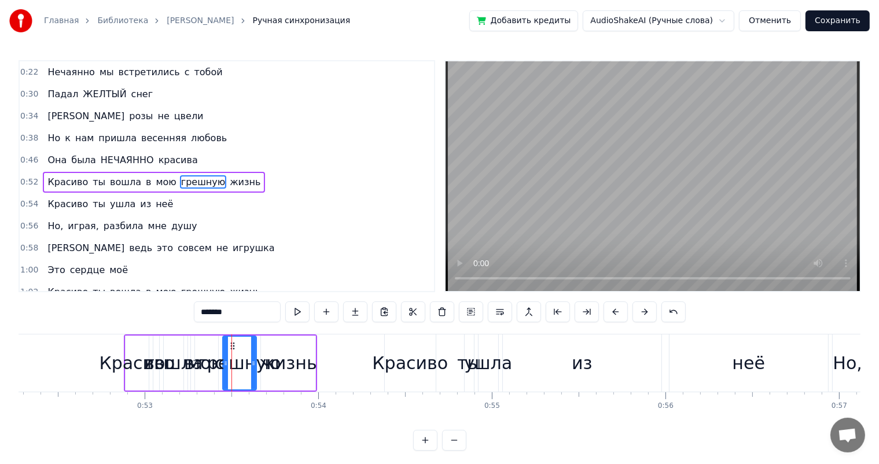
click at [46, 180] on span "Красиво" at bounding box center [67, 181] width 43 height 13
type input "*******"
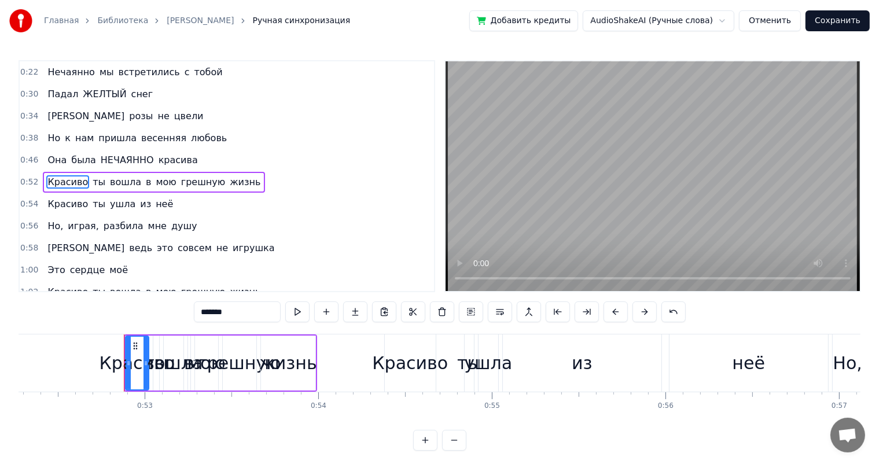
drag, startPoint x: 41, startPoint y: 177, endPoint x: 53, endPoint y: 175, distance: 12.8
click at [53, 175] on div "Красиво ты вошла в мою грешную жизнь" at bounding box center [154, 182] width 222 height 21
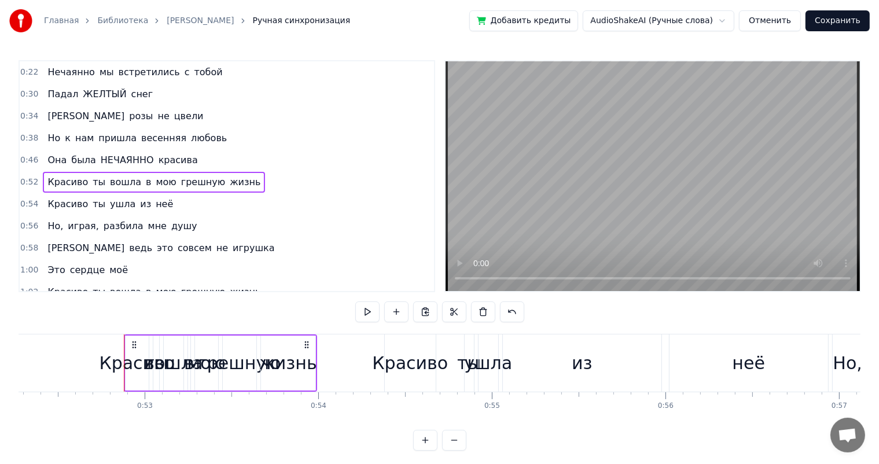
click at [132, 351] on div "Красиво" at bounding box center [137, 363] width 76 height 26
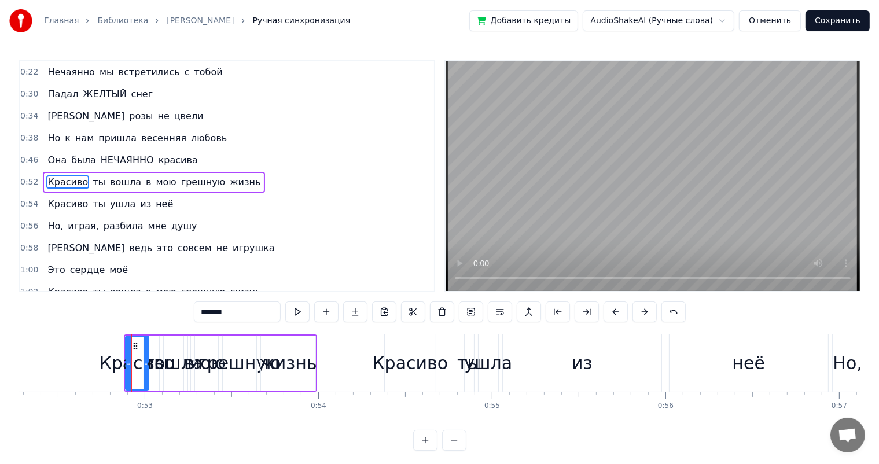
click at [161, 359] on div "Красиво" at bounding box center [137, 363] width 76 height 26
click at [204, 359] on div "грешную" at bounding box center [239, 363] width 83 height 26
type input "*******"
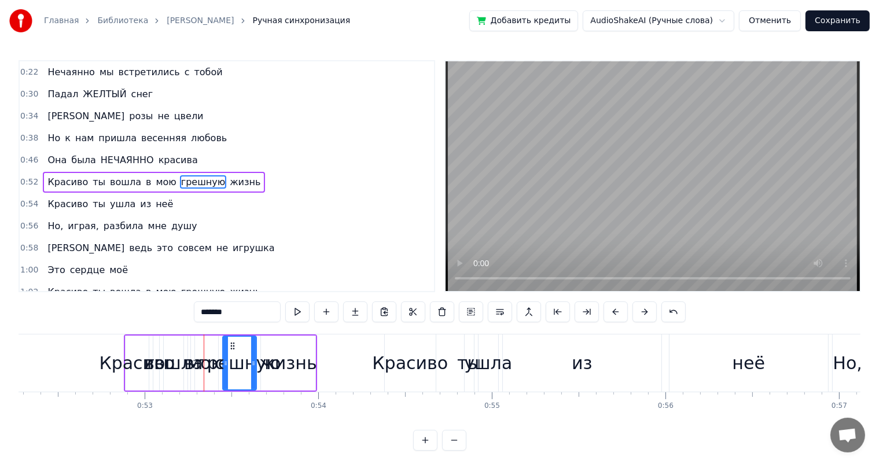
click at [642, 312] on button at bounding box center [644, 311] width 24 height 21
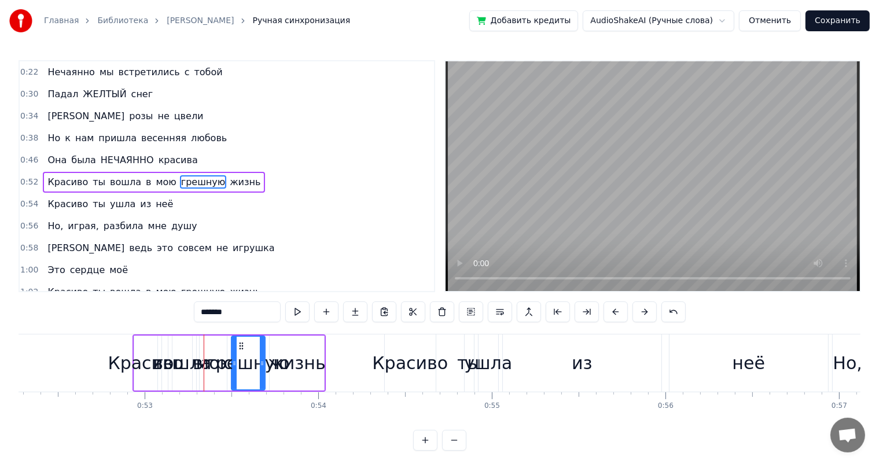
click at [51, 183] on div "Красиво ты вошла в мою грешную жизнь" at bounding box center [154, 182] width 222 height 21
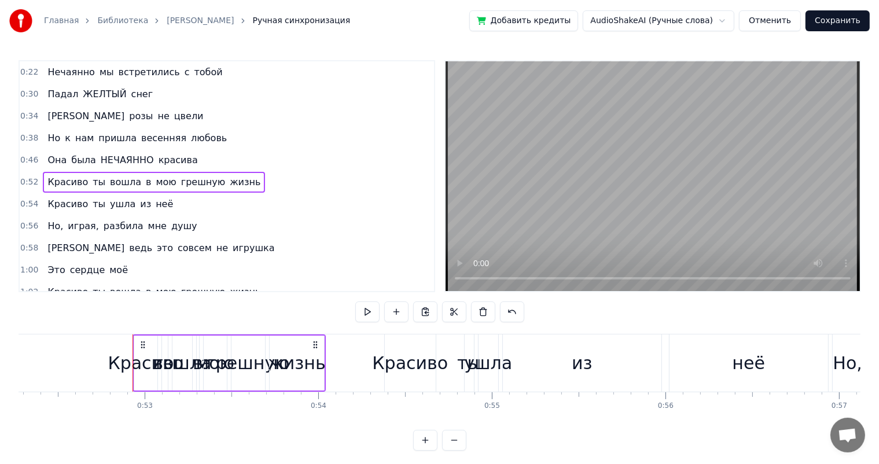
click at [49, 179] on span "Красиво" at bounding box center [67, 181] width 43 height 13
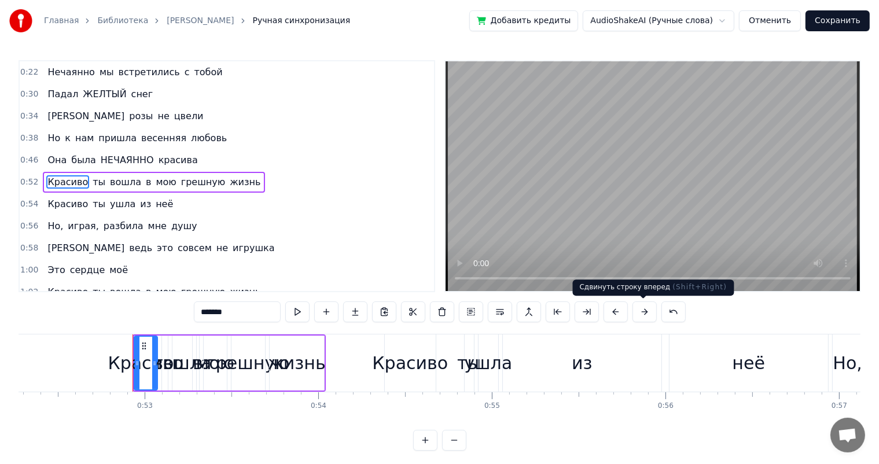
click at [633, 312] on button at bounding box center [644, 311] width 24 height 21
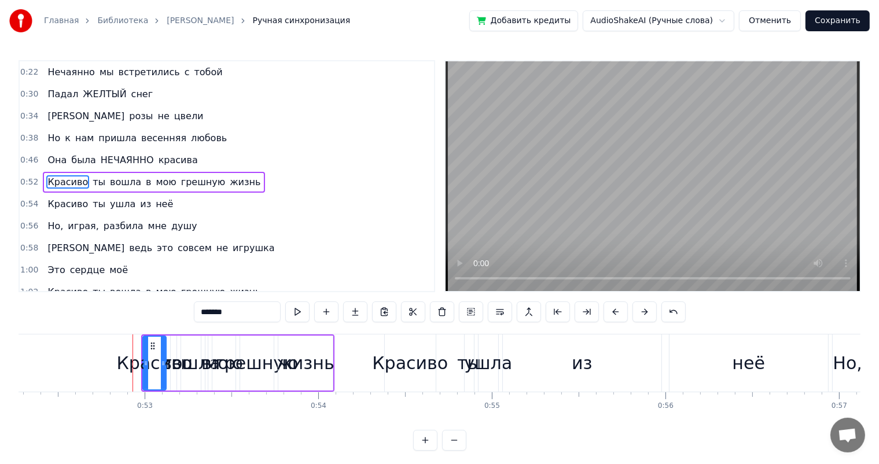
click at [633, 312] on button at bounding box center [644, 311] width 24 height 21
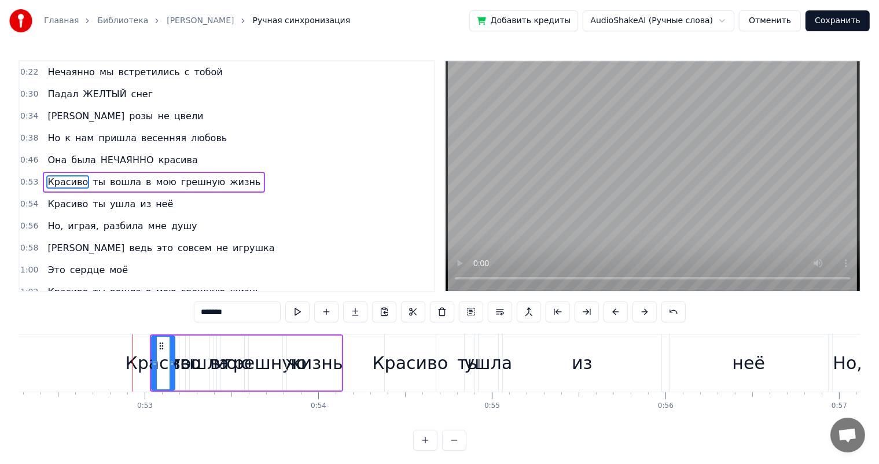
click at [633, 312] on button at bounding box center [644, 311] width 24 height 21
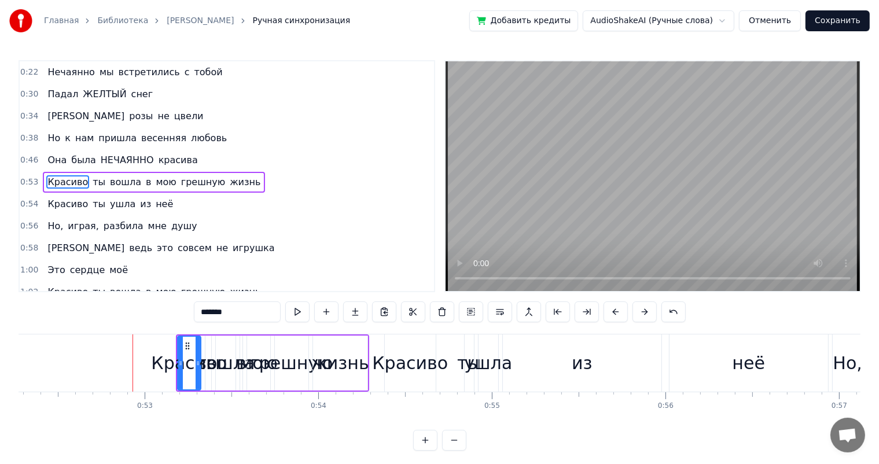
click at [633, 312] on button at bounding box center [644, 311] width 24 height 21
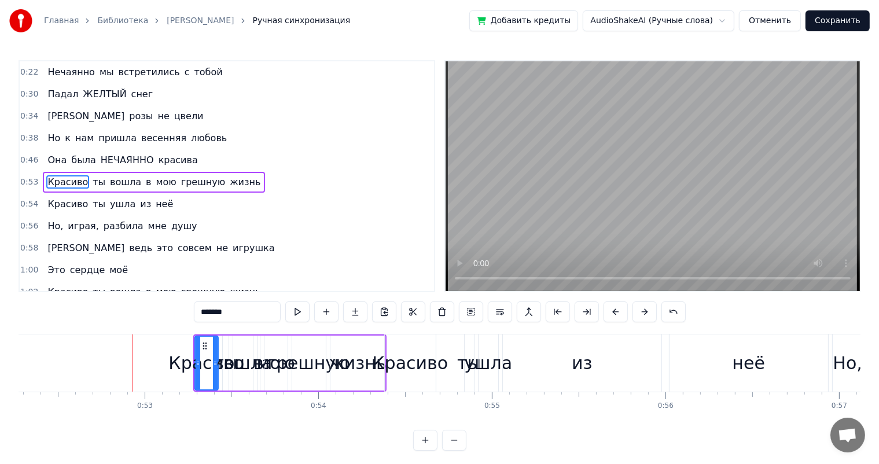
click at [633, 312] on button at bounding box center [644, 311] width 24 height 21
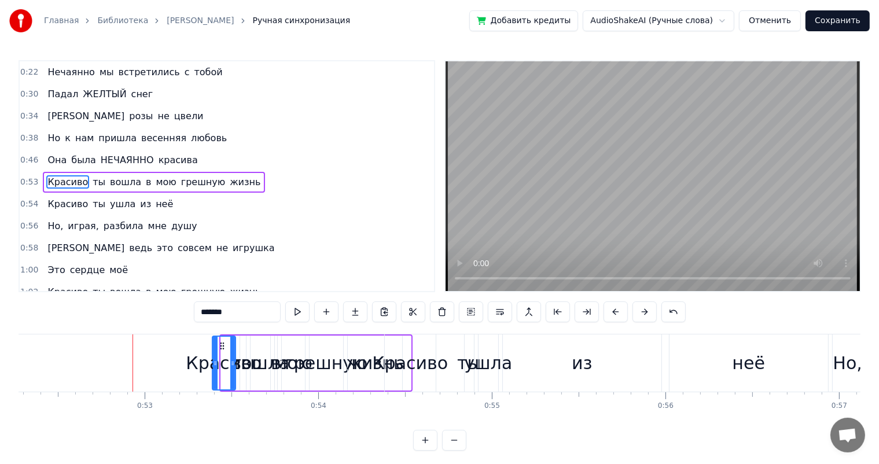
click at [633, 312] on button at bounding box center [644, 311] width 24 height 21
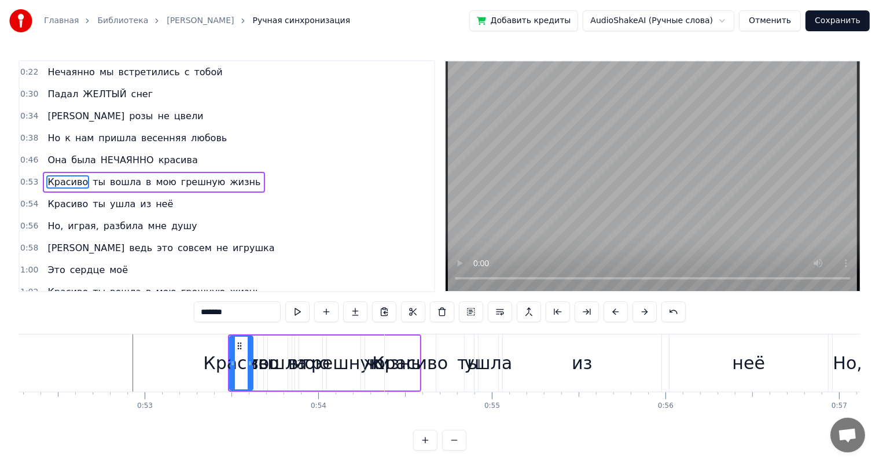
click at [633, 312] on button at bounding box center [644, 311] width 24 height 21
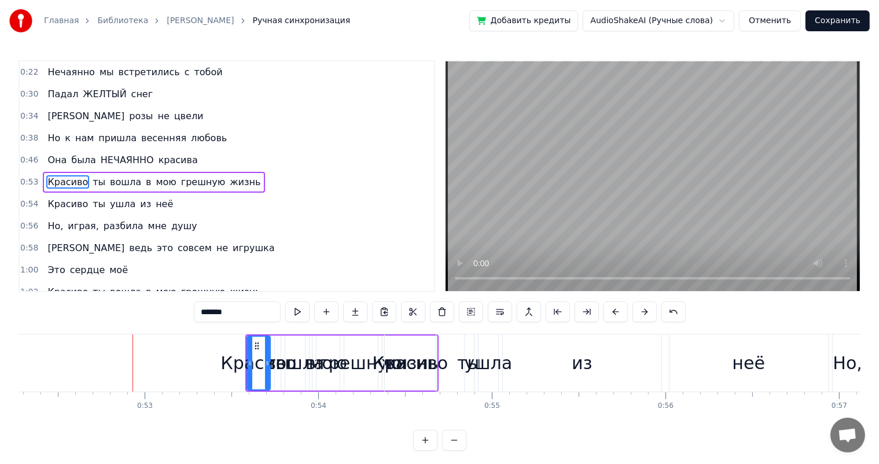
click at [633, 312] on button at bounding box center [644, 311] width 24 height 21
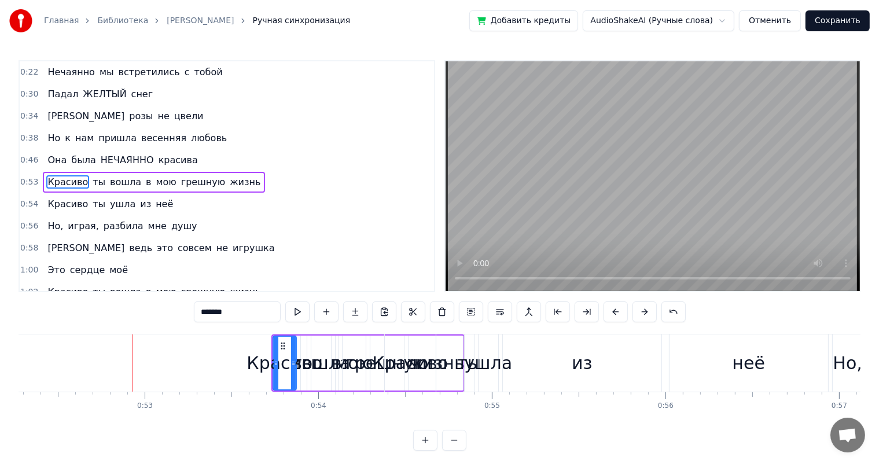
click at [633, 312] on button at bounding box center [644, 311] width 24 height 21
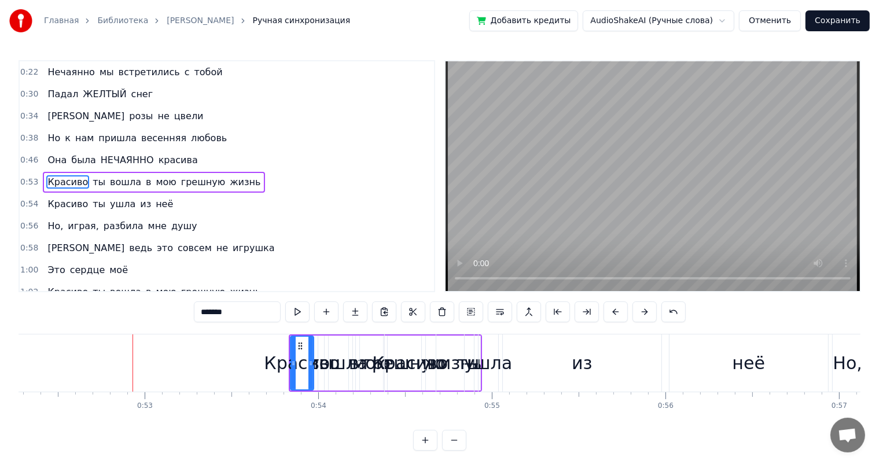
click at [633, 312] on button at bounding box center [644, 311] width 24 height 21
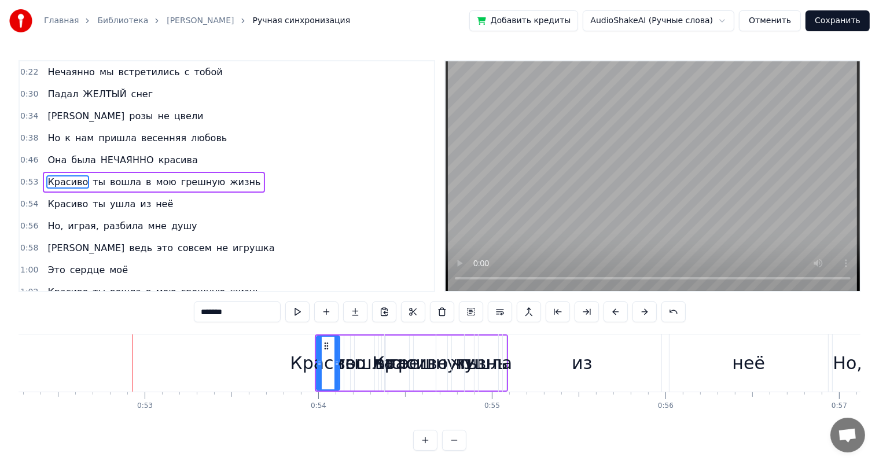
click at [633, 312] on button at bounding box center [644, 311] width 24 height 21
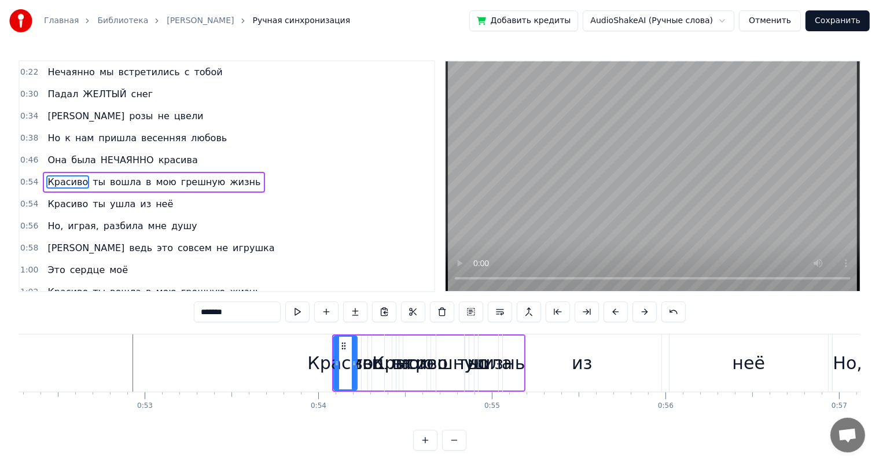
click at [633, 312] on button at bounding box center [644, 311] width 24 height 21
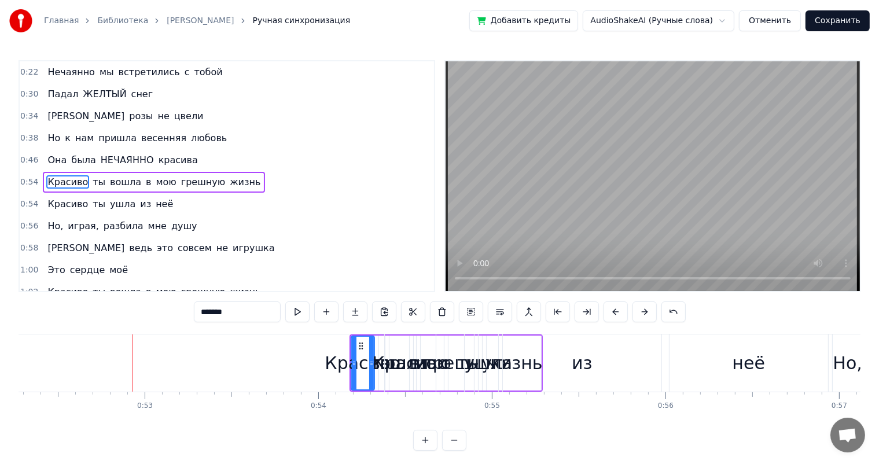
click at [633, 312] on button at bounding box center [644, 311] width 24 height 21
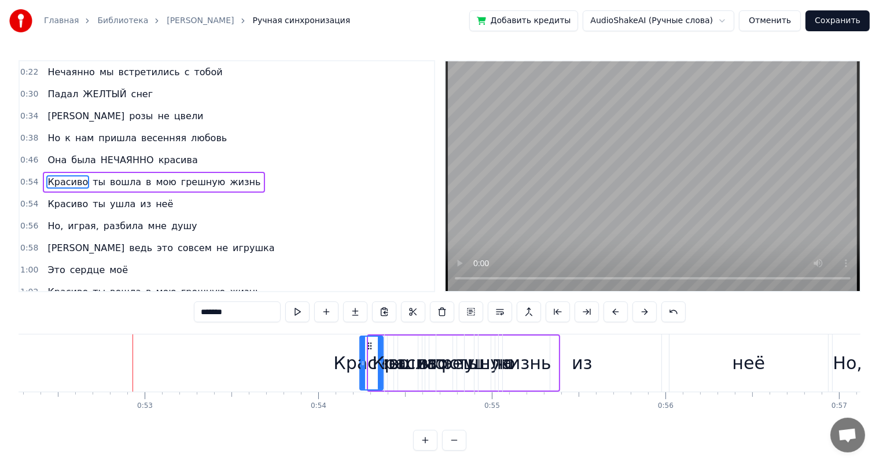
click at [633, 312] on button at bounding box center [644, 311] width 24 height 21
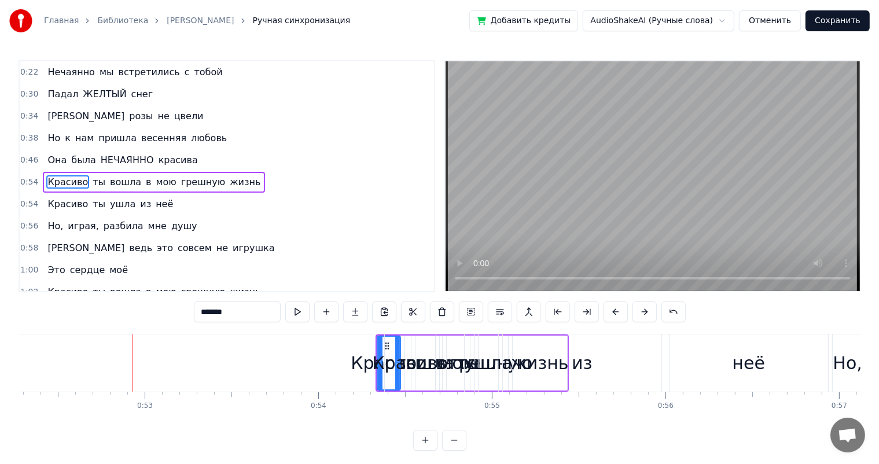
click at [633, 312] on button at bounding box center [644, 311] width 24 height 21
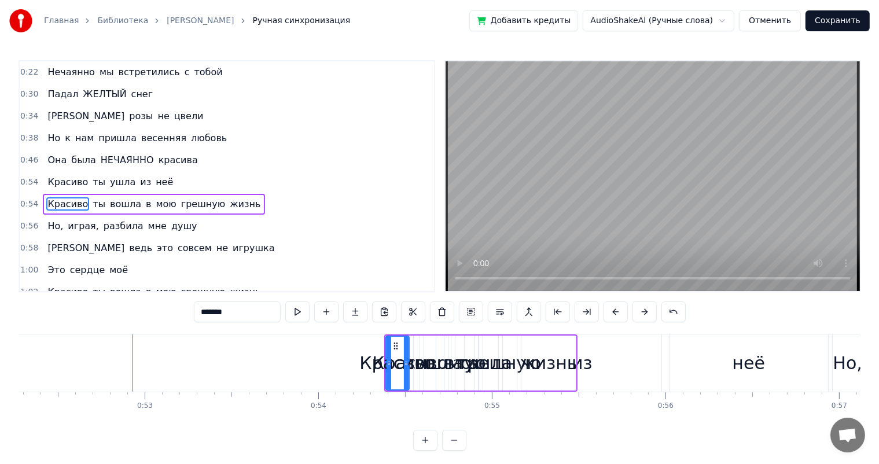
click at [633, 312] on button at bounding box center [644, 311] width 24 height 21
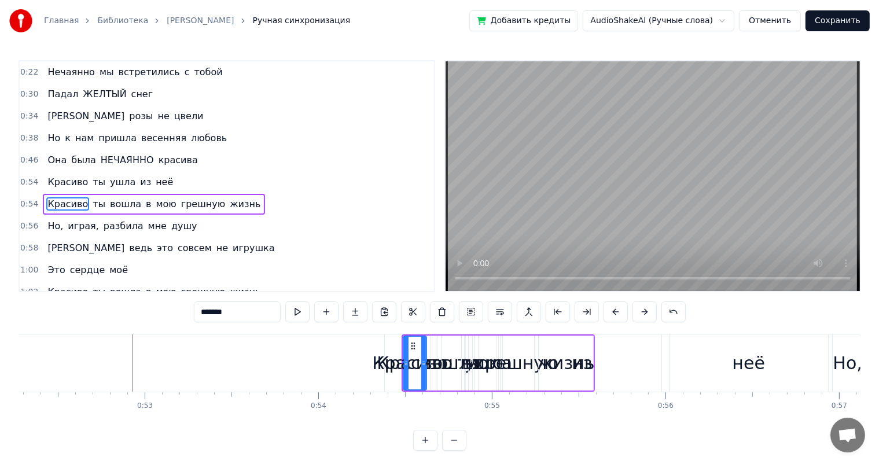
click at [389, 363] on div "Красиво" at bounding box center [415, 363] width 76 height 26
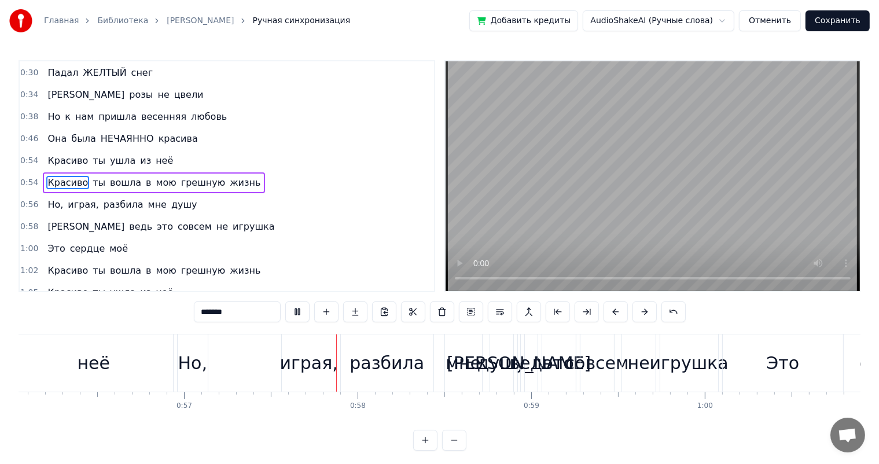
scroll to position [0, 9887]
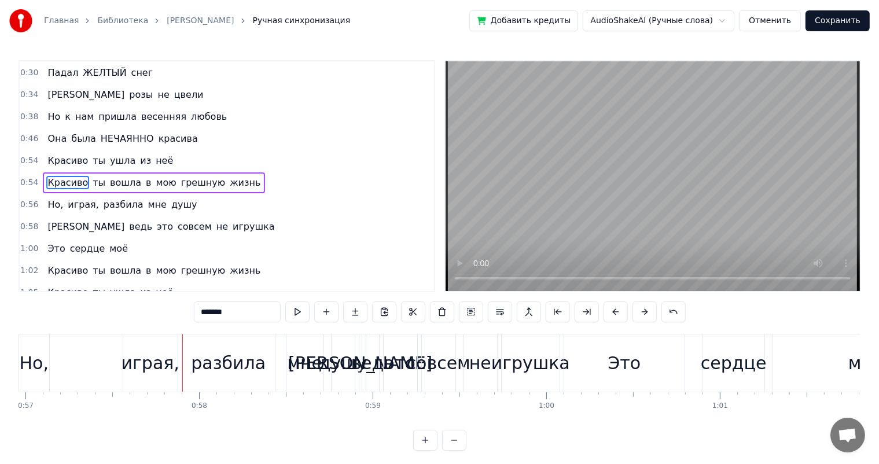
click at [139, 154] on span "из" at bounding box center [145, 160] width 13 height 13
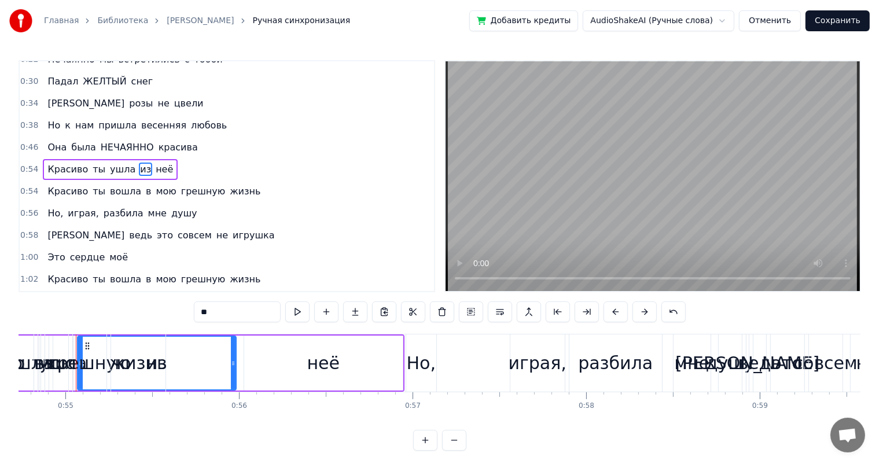
scroll to position [0, 9499]
click at [57, 163] on span "Красиво" at bounding box center [67, 169] width 43 height 13
type input "*******"
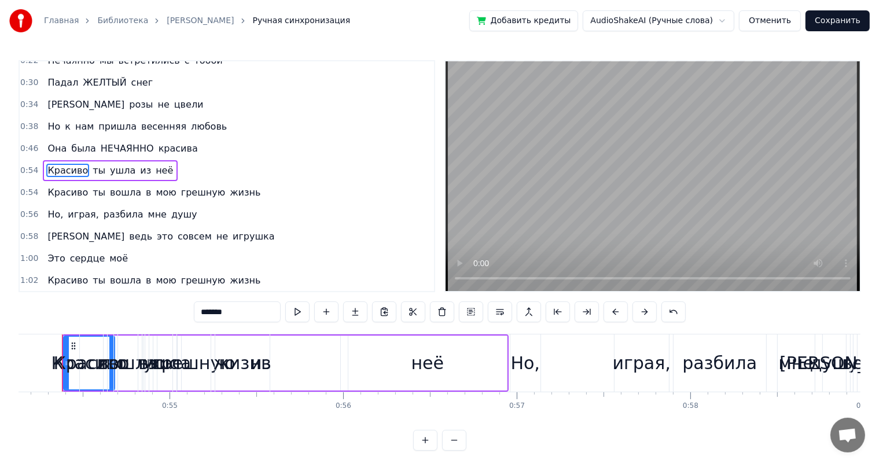
scroll to position [0, 9381]
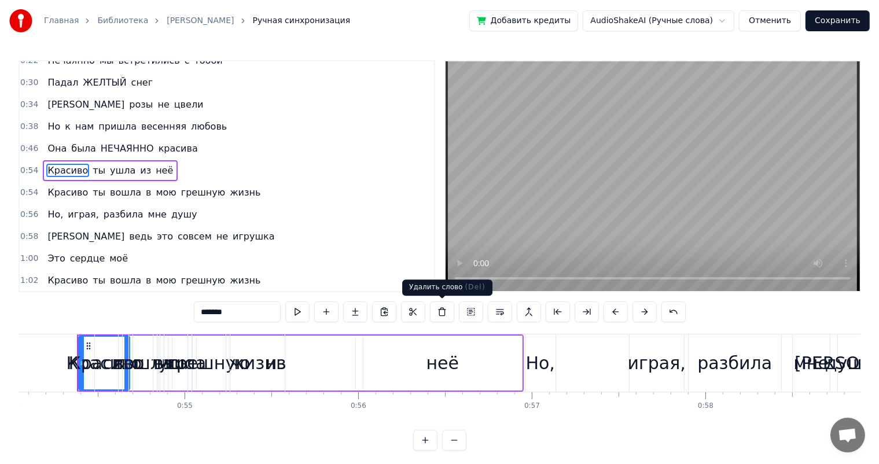
click at [438, 308] on button at bounding box center [442, 311] width 24 height 21
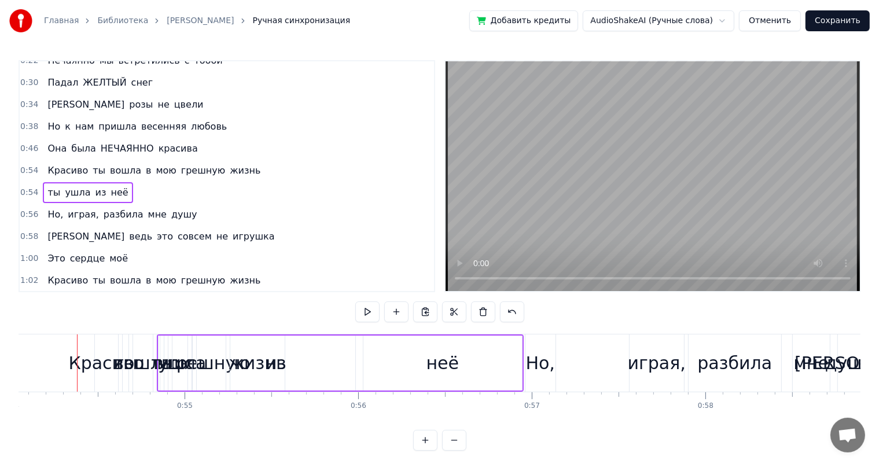
click at [46, 194] on div "ты ушла из неё" at bounding box center [88, 192] width 90 height 21
click at [109, 189] on span "неё" at bounding box center [119, 192] width 20 height 13
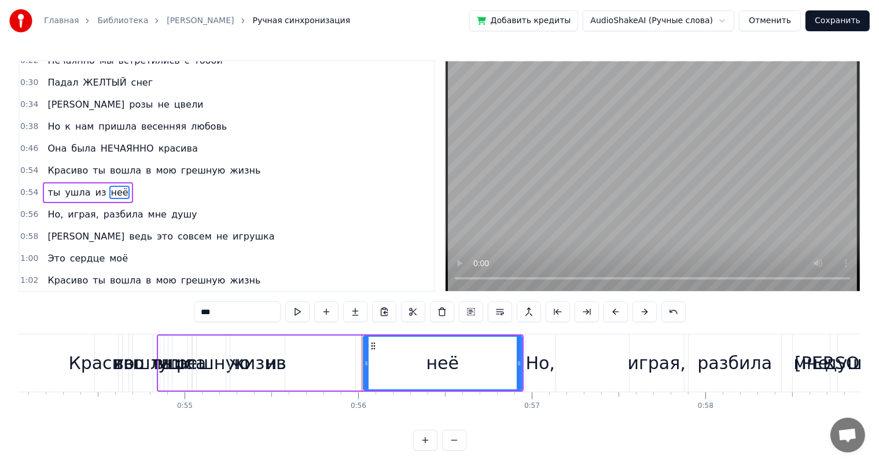
scroll to position [65, 0]
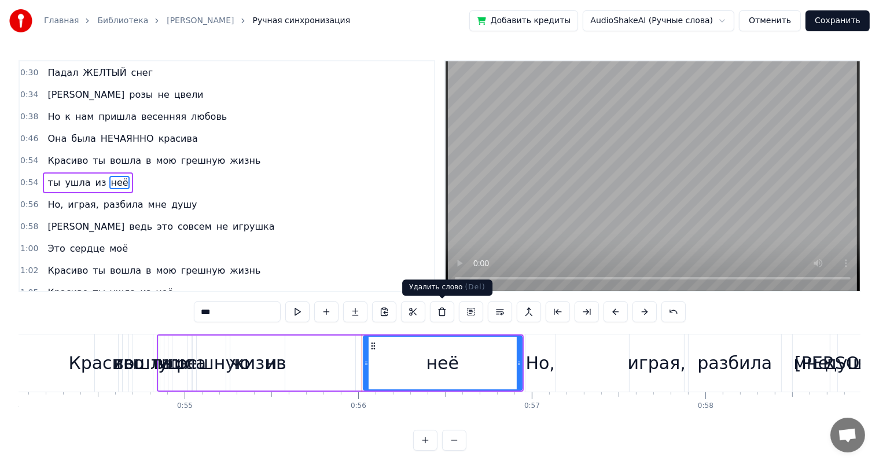
click at [439, 316] on button at bounding box center [442, 311] width 24 height 21
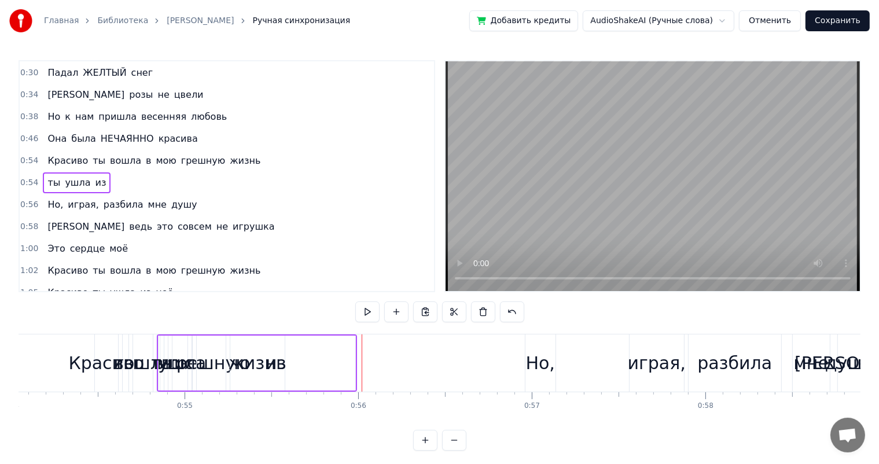
click at [70, 178] on span "ушла" at bounding box center [78, 182] width 28 height 13
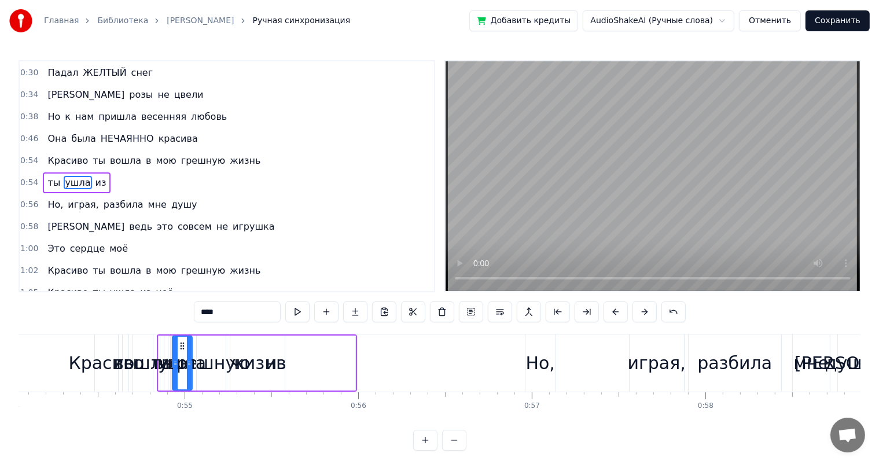
click at [49, 178] on span "ты" at bounding box center [53, 182] width 15 height 13
click at [678, 316] on button at bounding box center [673, 311] width 24 height 21
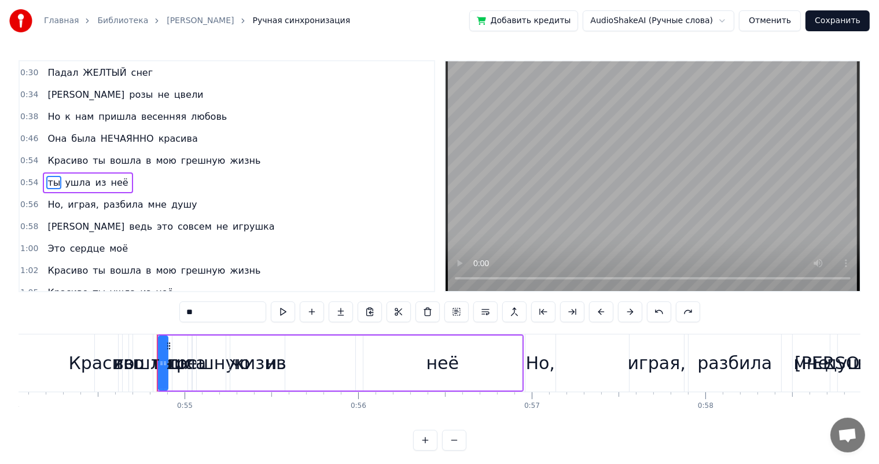
click at [678, 316] on button at bounding box center [688, 311] width 24 height 21
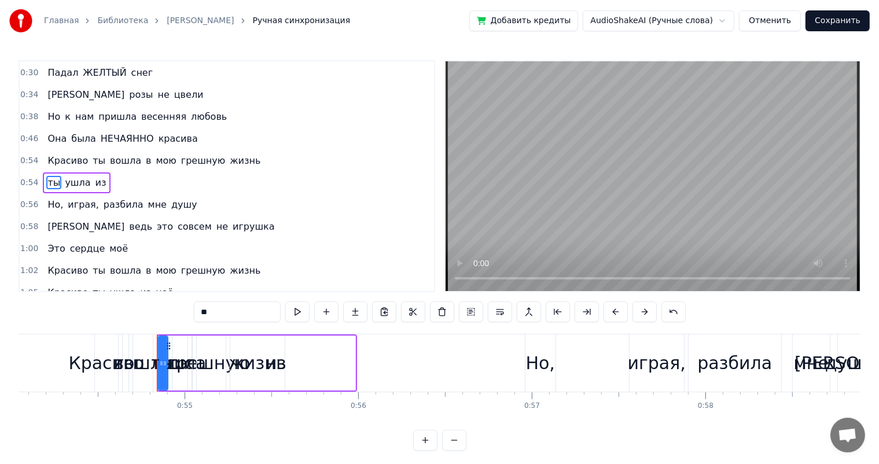
click at [678, 316] on button at bounding box center [673, 311] width 24 height 21
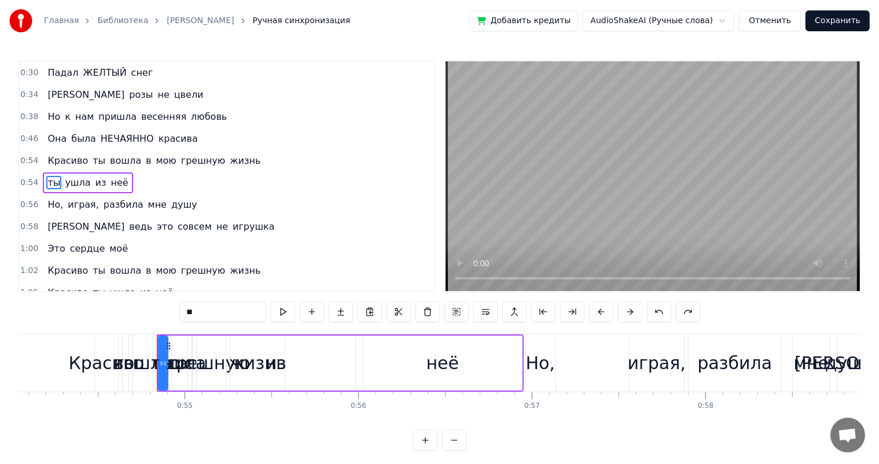
click at [678, 316] on button at bounding box center [688, 311] width 24 height 21
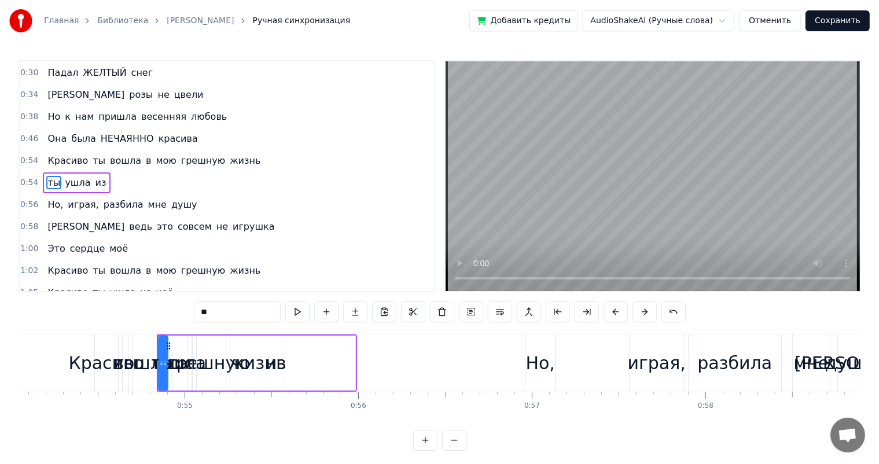
click at [678, 316] on button at bounding box center [673, 311] width 24 height 21
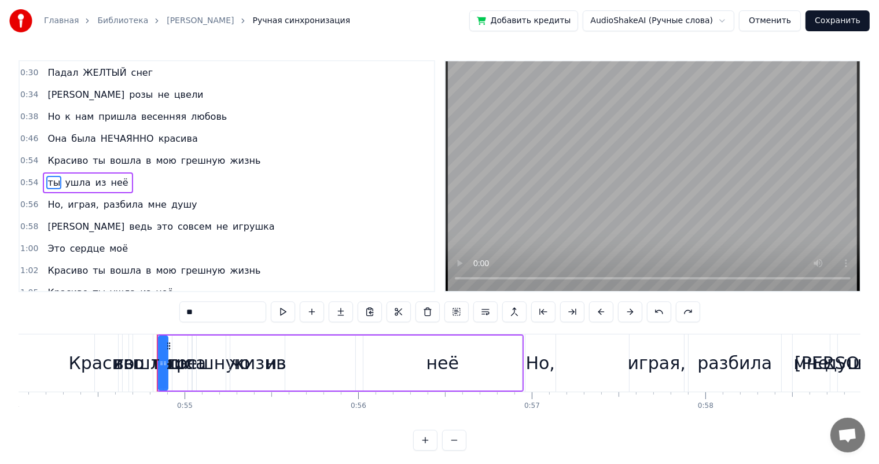
click at [678, 316] on button at bounding box center [688, 311] width 24 height 21
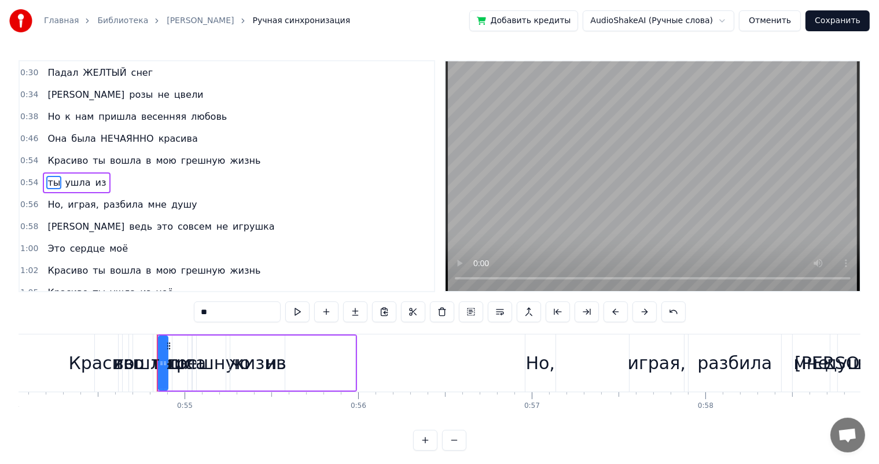
click at [678, 316] on button at bounding box center [673, 311] width 24 height 21
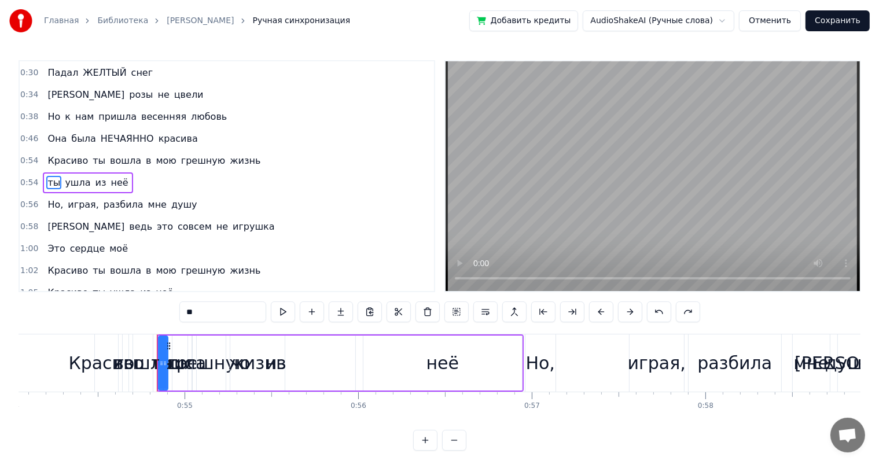
click at [662, 315] on button at bounding box center [659, 311] width 24 height 21
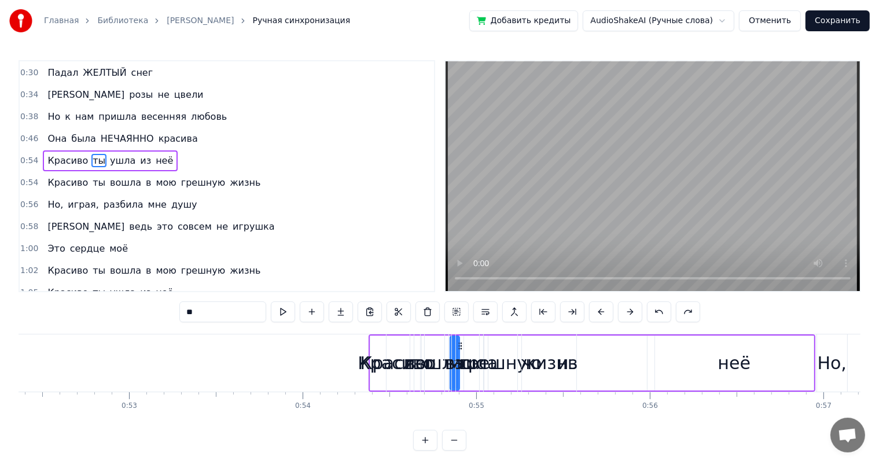
scroll to position [0, 9084]
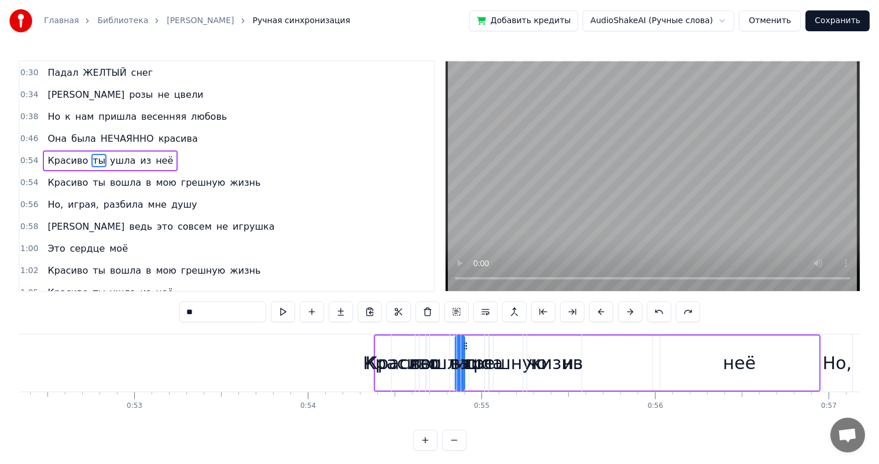
click at [386, 367] on div "Красиво" at bounding box center [403, 363] width 76 height 26
type input "*******"
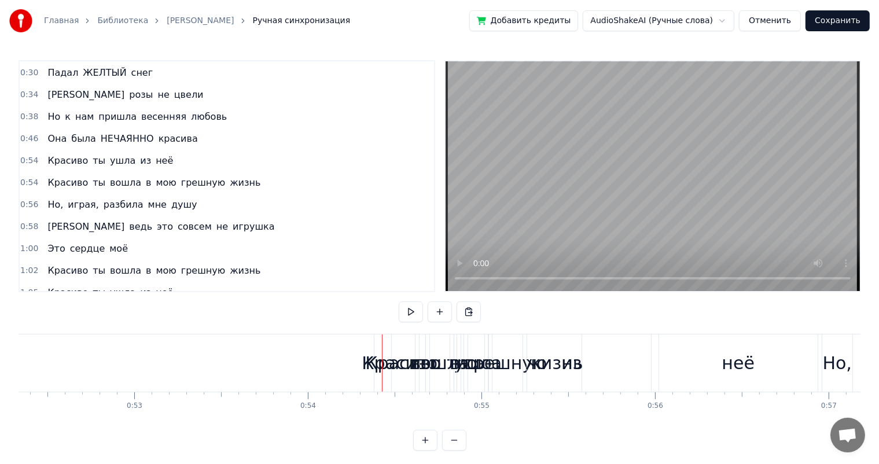
click at [382, 371] on div at bounding box center [382, 362] width 1 height 57
click at [441, 358] on div "вошла" at bounding box center [439, 363] width 58 height 26
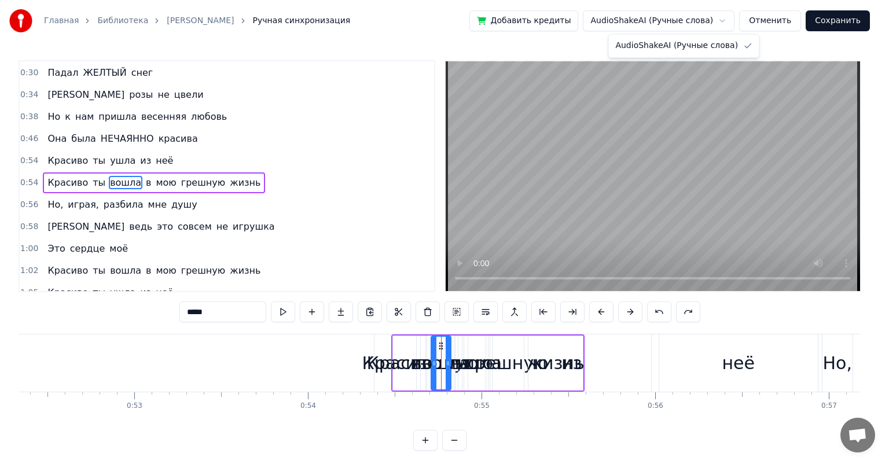
click at [709, 25] on html "Главная Библиотека [PERSON_NAME] Ручная синхронизация Добавить кредиты AudioSha…" at bounding box center [444, 234] width 889 height 469
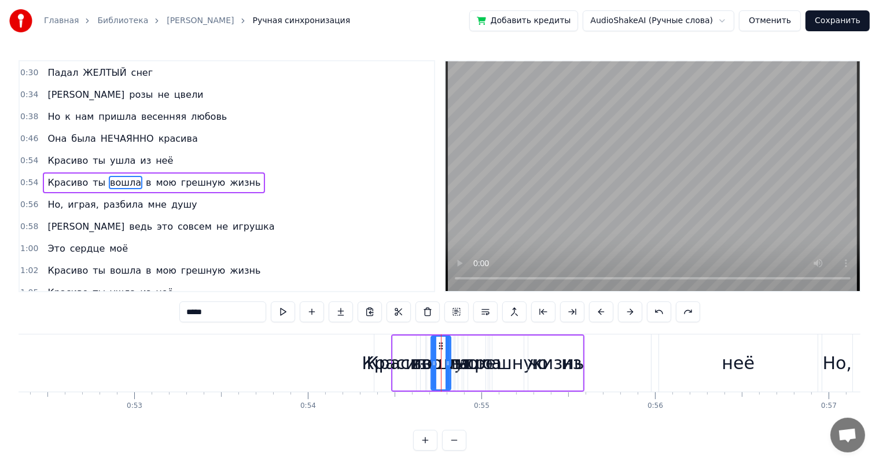
click at [211, 24] on html "Главная Библиотека [PERSON_NAME] Ручная синхронизация Добавить кредиты AudioSha…" at bounding box center [439, 234] width 879 height 469
click at [211, 24] on link "[PERSON_NAME]" at bounding box center [200, 21] width 67 height 12
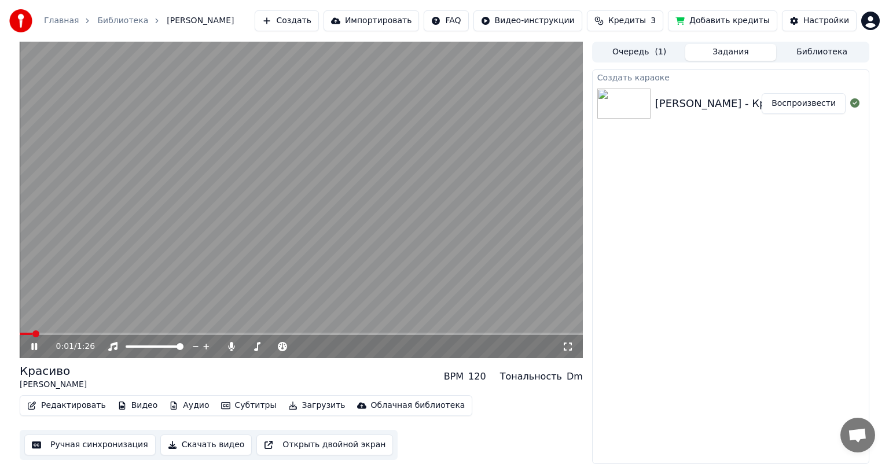
click at [76, 334] on span at bounding box center [301, 334] width 563 height 2
click at [129, 331] on video at bounding box center [301, 200] width 563 height 316
click at [130, 334] on span at bounding box center [301, 334] width 563 height 2
click at [34, 349] on icon at bounding box center [42, 346] width 27 height 9
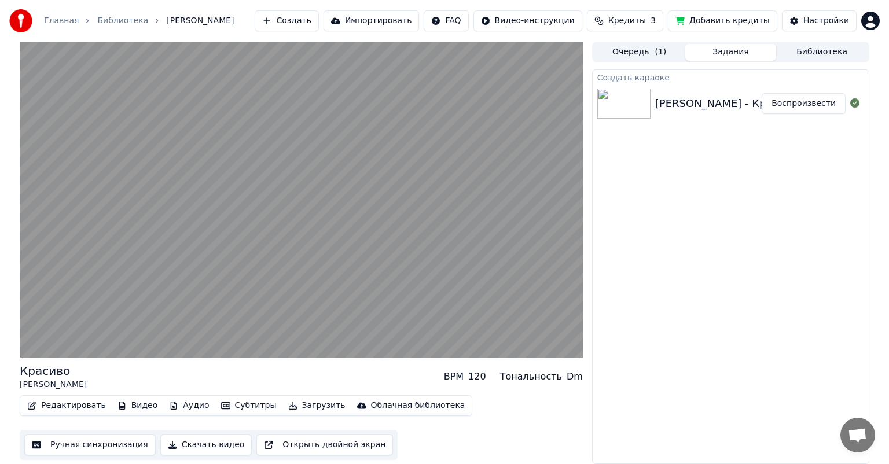
click at [82, 450] on button "Ручная синхронизация" at bounding box center [89, 445] width 131 height 21
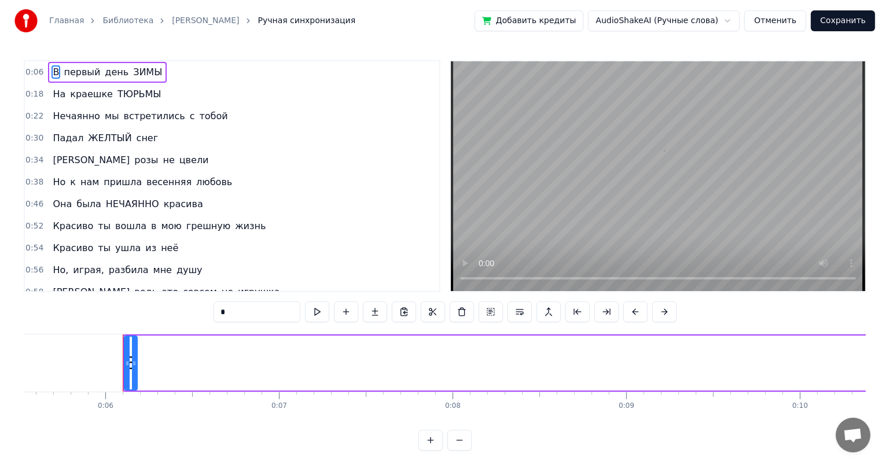
scroll to position [0, 1000]
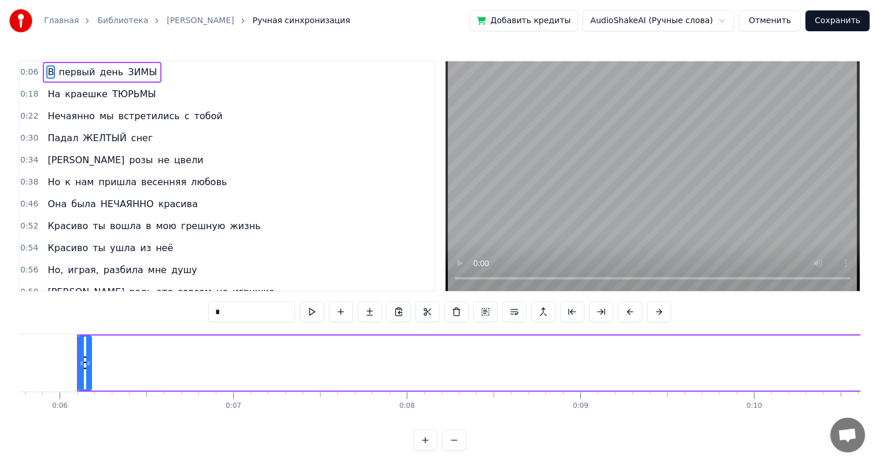
click at [195, 21] on link "[PERSON_NAME]" at bounding box center [200, 21] width 67 height 12
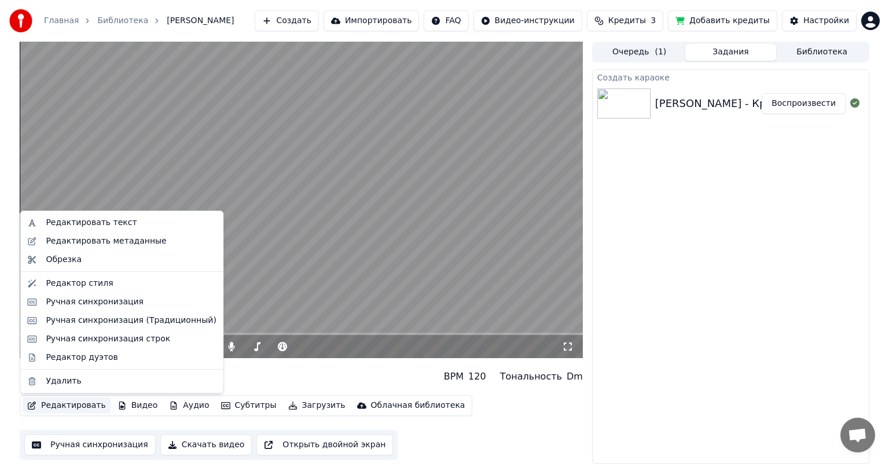
click at [65, 403] on button "Редактировать" at bounding box center [67, 405] width 88 height 16
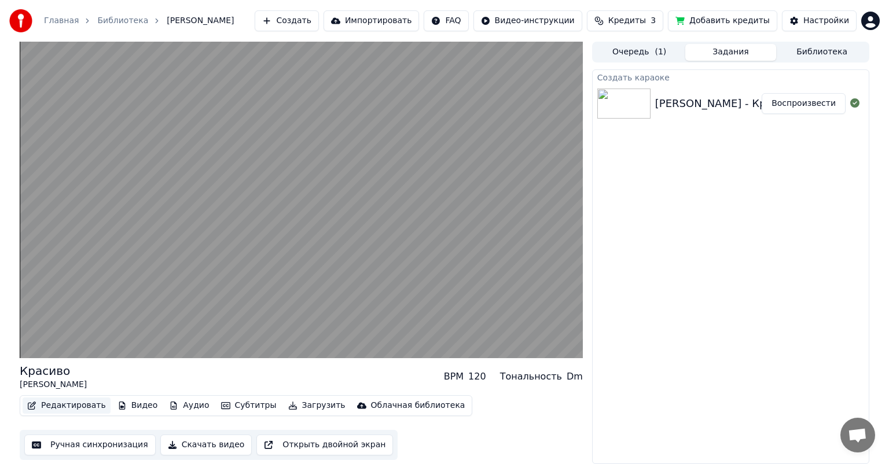
click at [81, 408] on button "Редактировать" at bounding box center [67, 405] width 88 height 16
click at [81, 407] on button "Редактировать" at bounding box center [67, 405] width 88 height 16
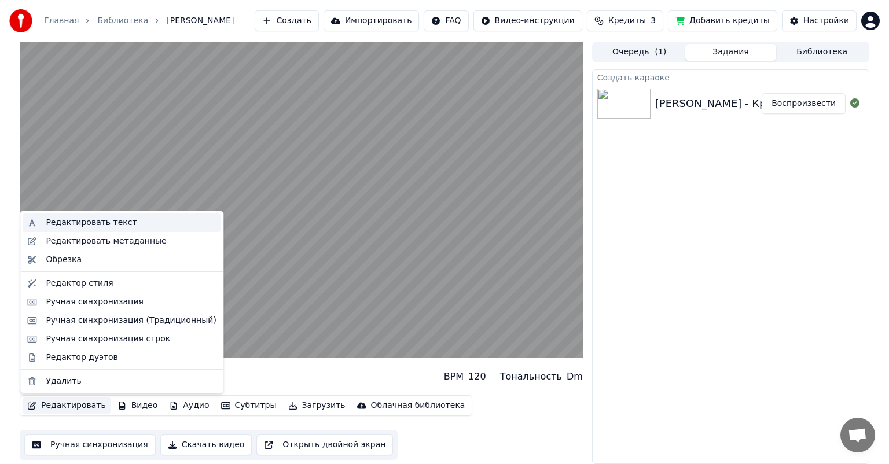
click at [72, 225] on div "Редактировать текст" at bounding box center [91, 223] width 91 height 12
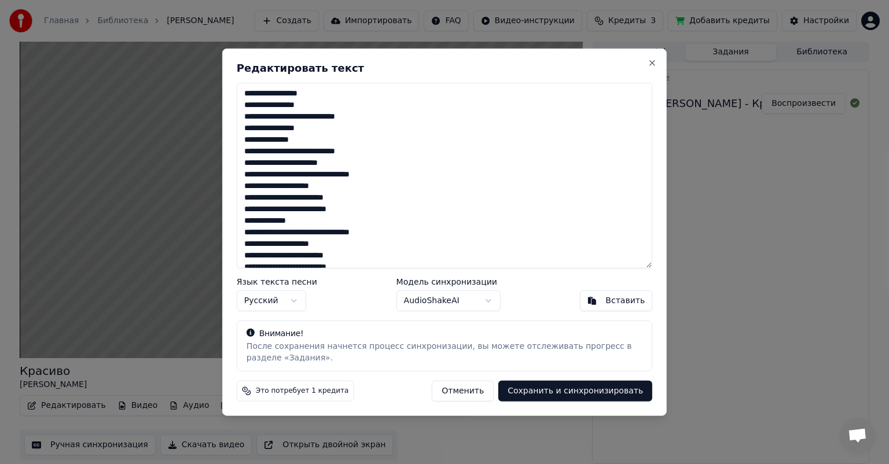
scroll to position [21, 0]
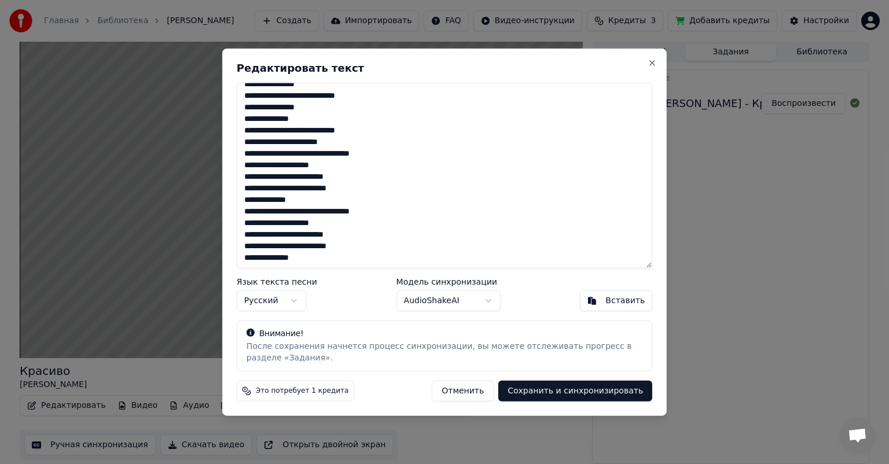
drag, startPoint x: 308, startPoint y: 203, endPoint x: 242, endPoint y: 157, distance: 80.4
click at [242, 157] on textarea "**********" at bounding box center [444, 176] width 415 height 186
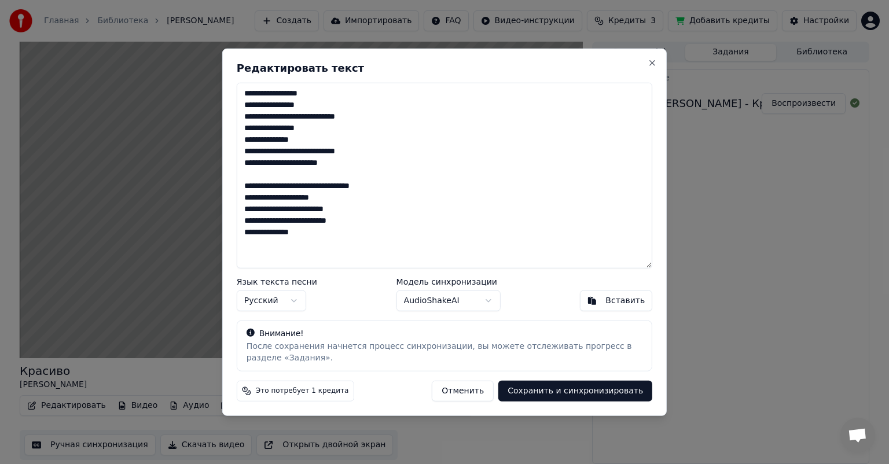
scroll to position [0, 0]
type textarea "**********"
click at [541, 395] on button "Сохранить и синхронизировать" at bounding box center [575, 390] width 154 height 21
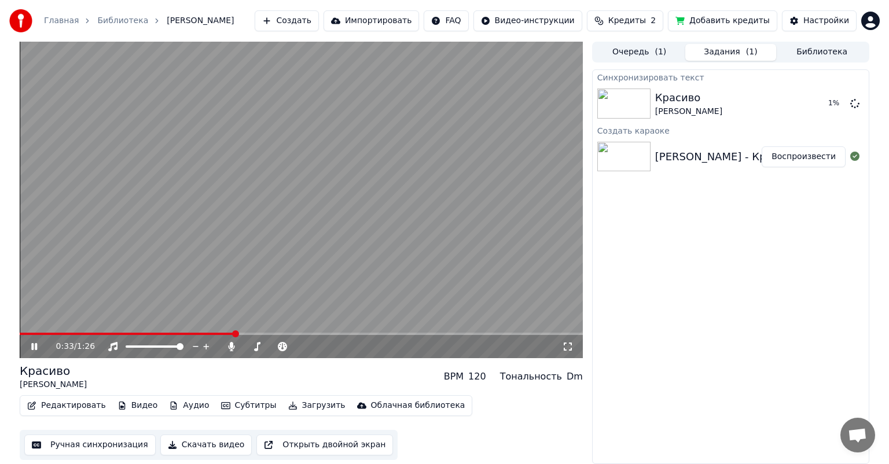
click at [33, 349] on icon at bounding box center [34, 346] width 6 height 7
click at [816, 103] on button "Воспроизвести" at bounding box center [803, 103] width 84 height 21
click at [334, 333] on span at bounding box center [301, 334] width 563 height 2
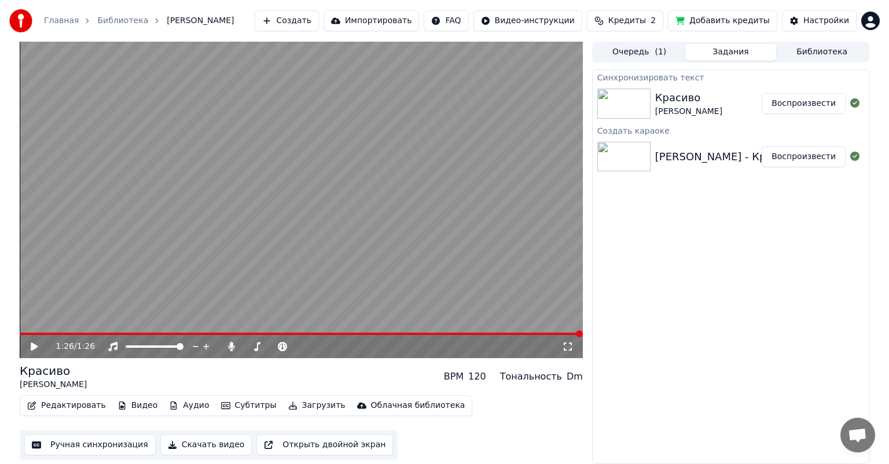
click at [204, 444] on button "Скачать видео" at bounding box center [206, 445] width 92 height 21
